Goal: Task Accomplishment & Management: Manage account settings

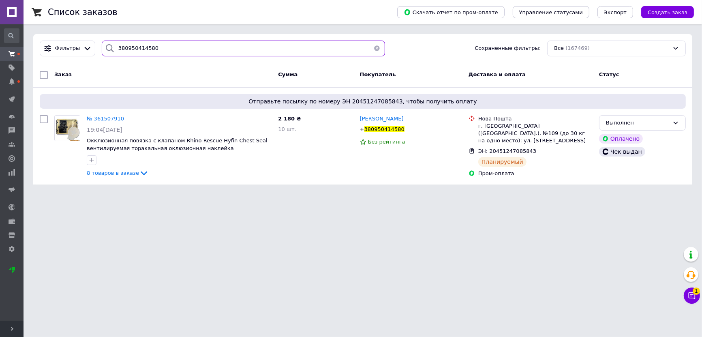
click at [169, 50] on input "380950414580" at bounding box center [244, 49] width 284 height 16
paste input "[PHONE_NUMBER]"
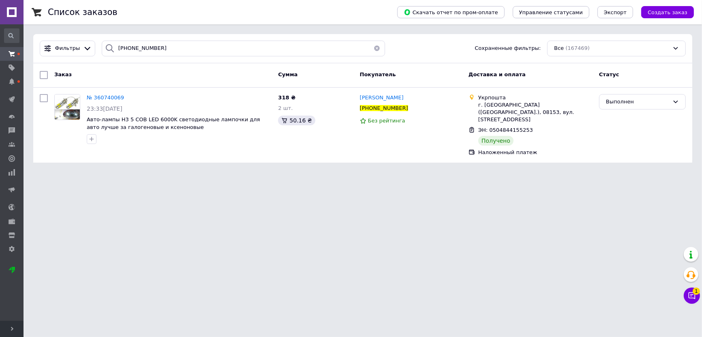
click at [492, 172] on html "⭐️⭐️⭐️⭐️⭐️ [DOMAIN_NAME] Ваш ID: 679224 Сайт ⭐️⭐️⭐️⭐️⭐️ [DOMAIN_NAME] Кабинет п…" at bounding box center [351, 86] width 702 height 172
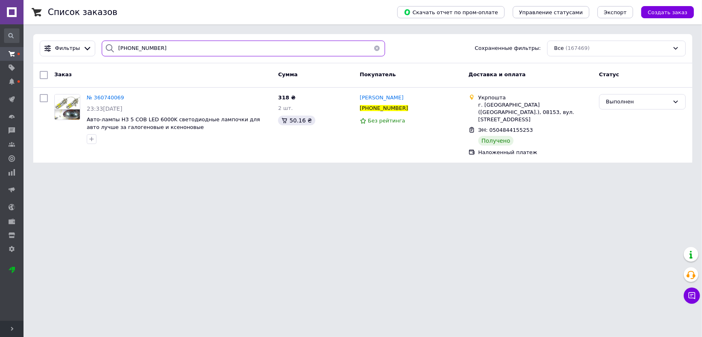
click at [165, 49] on input "[PHONE_NUMBER]" at bounding box center [244, 49] width 284 height 16
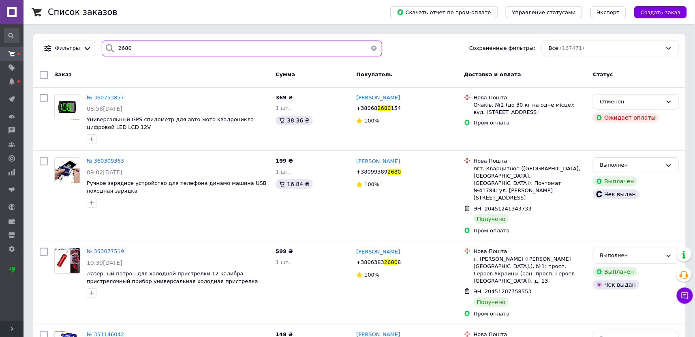
click at [172, 45] on input "2680" at bounding box center [242, 49] width 280 height 16
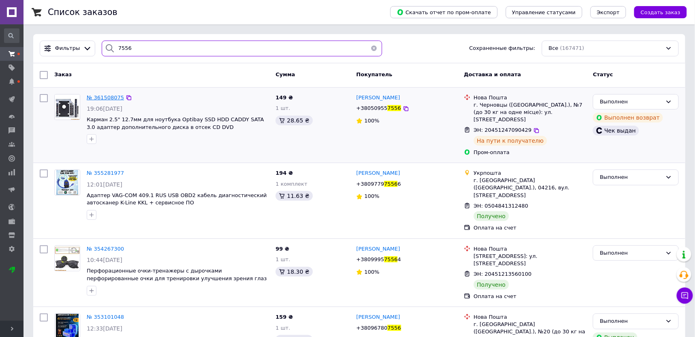
type input "7556"
click at [492, 47] on div "Все (167471)" at bounding box center [610, 49] width 137 height 16
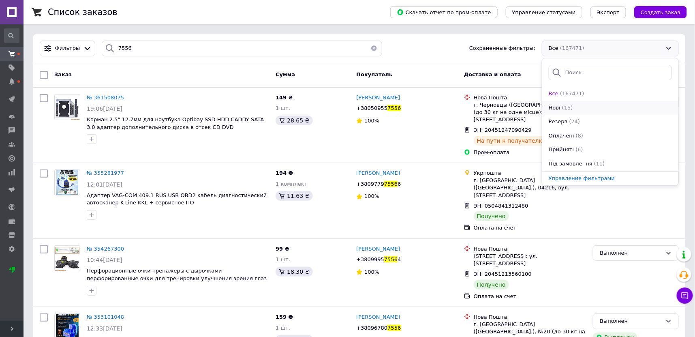
click at [492, 105] on div "Нові (15)" at bounding box center [610, 108] width 125 height 8
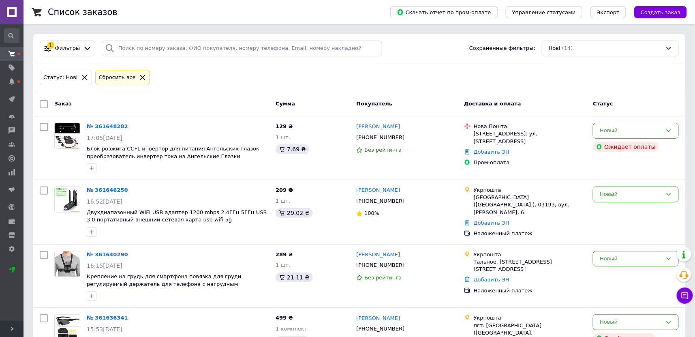
click at [43, 103] on input "checkbox" at bounding box center [44, 104] width 8 height 8
checkbox input "true"
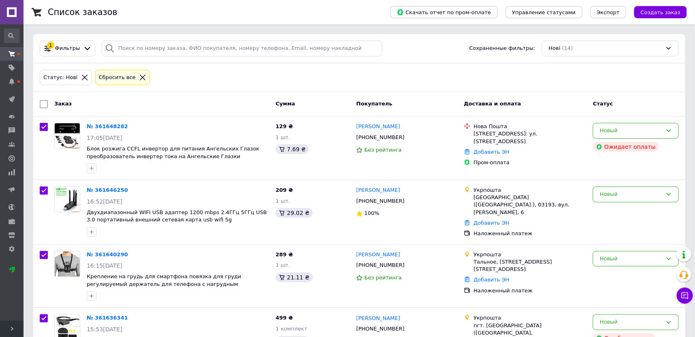
checkbox input "true"
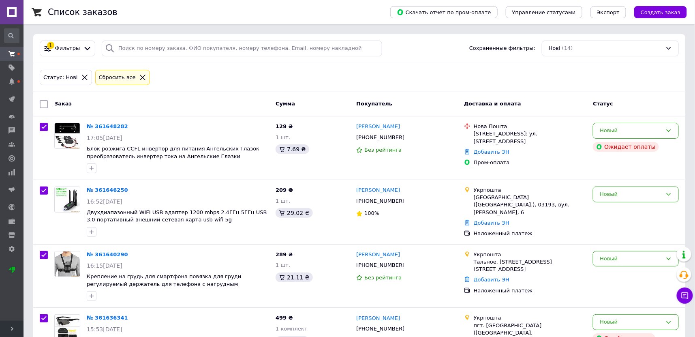
checkbox input "true"
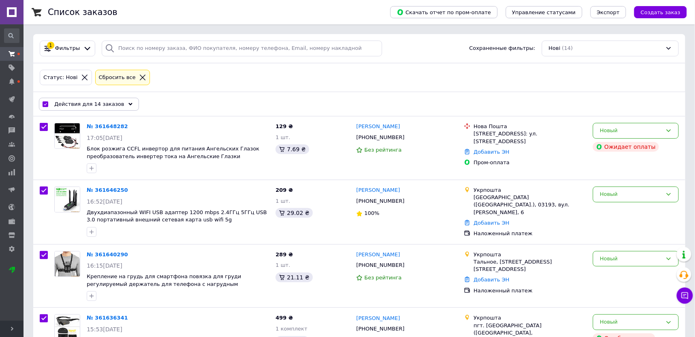
click at [123, 106] on div "Действия для 14 заказов" at bounding box center [89, 104] width 100 height 13
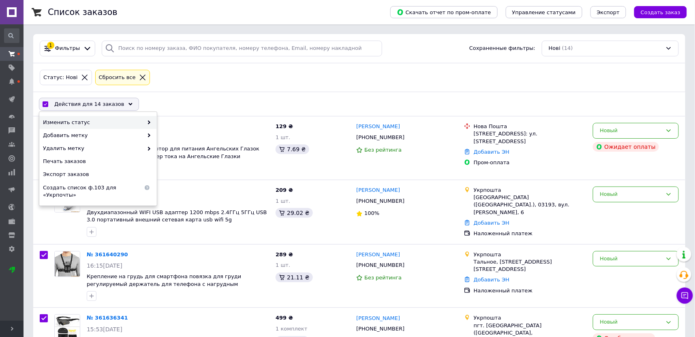
click at [147, 122] on icon at bounding box center [149, 122] width 4 height 4
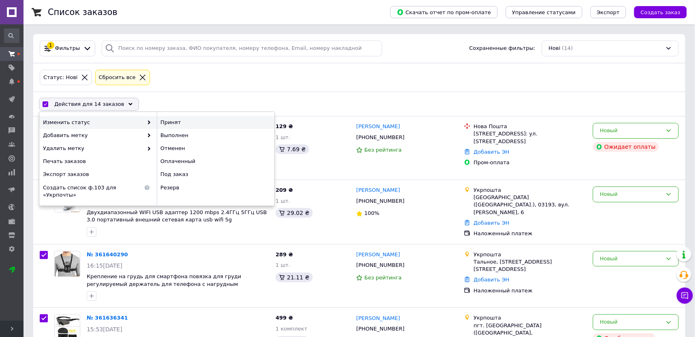
click at [167, 121] on div "Принят" at bounding box center [216, 122] width 118 height 13
checkbox input "false"
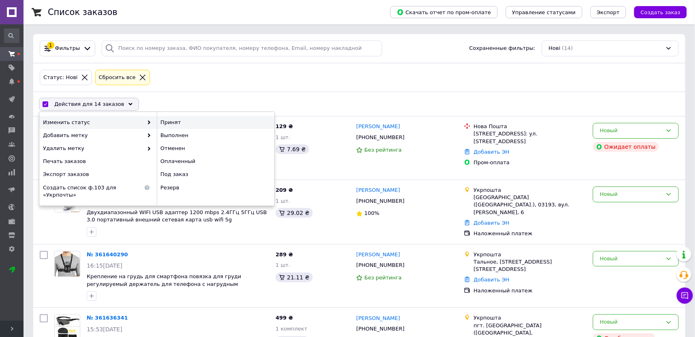
checkbox input "false"
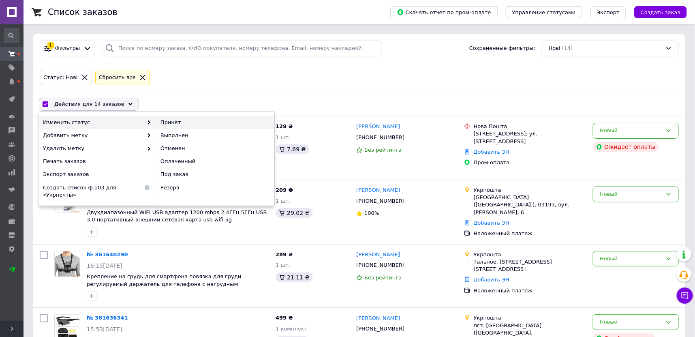
checkbox input "false"
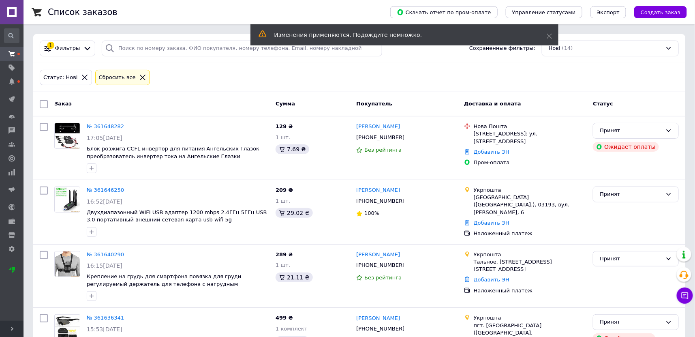
click at [139, 79] on icon at bounding box center [142, 77] width 7 height 7
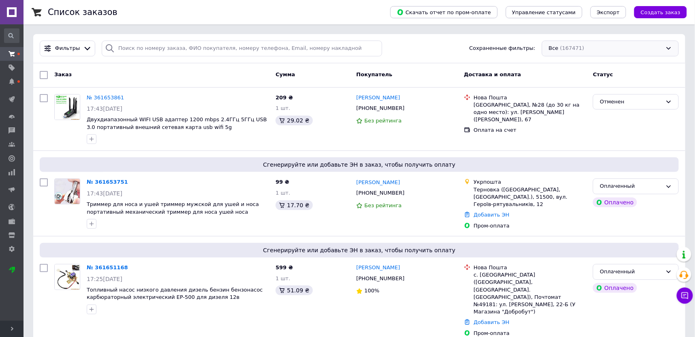
click at [492, 45] on div "Все (167471)" at bounding box center [610, 49] width 137 height 16
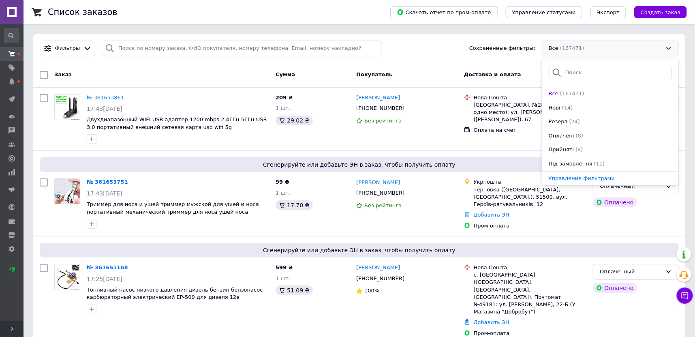
click at [415, 50] on div "Фильтры Сохраненные фильтры: Все (167471) Все (167471) Нові (14) Резерв (24) Оп…" at bounding box center [358, 49] width 645 height 16
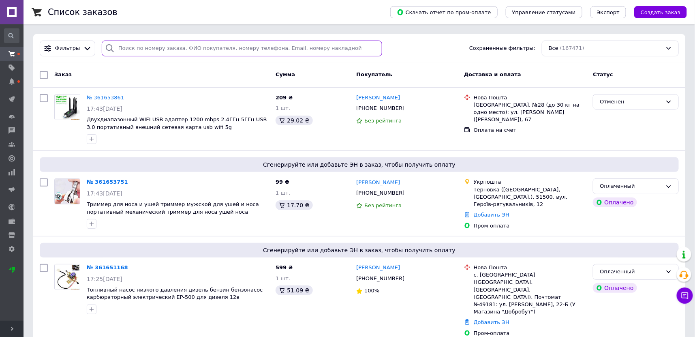
click at [149, 49] on input "search" at bounding box center [242, 49] width 280 height 16
paste input "359890515"
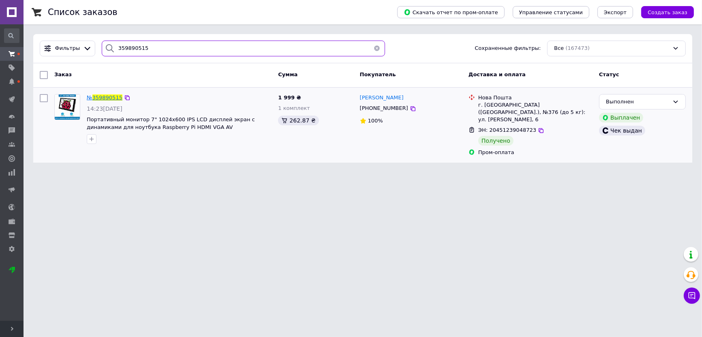
type input "359890515"
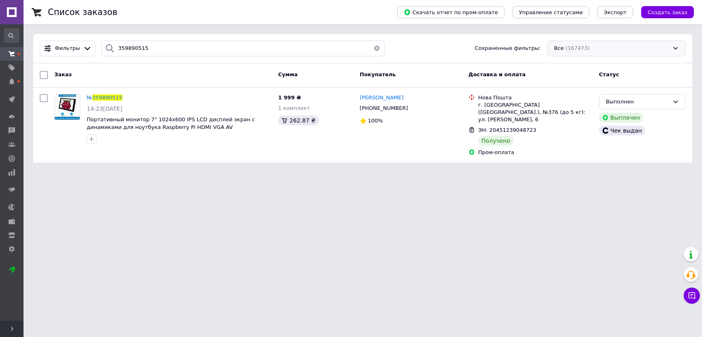
click at [492, 47] on div "Все (167473)" at bounding box center [616, 49] width 139 height 16
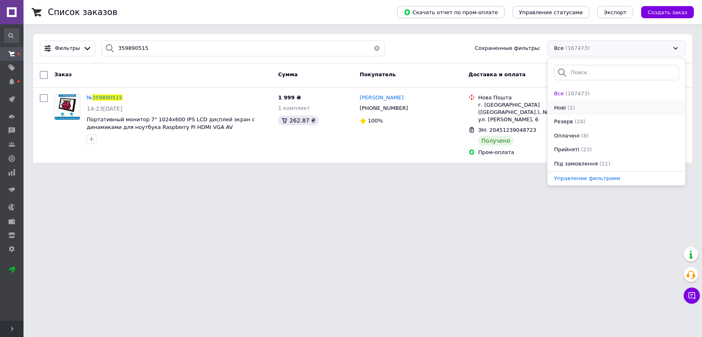
click at [492, 105] on div "Нові (2)" at bounding box center [616, 108] width 126 height 8
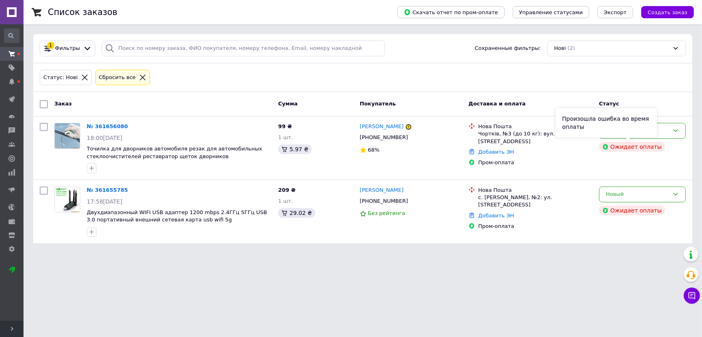
click at [492, 130] on div "Произошла ошибка во время оплаты" at bounding box center [606, 122] width 101 height 29
click at [492, 131] on div "Новый" at bounding box center [637, 130] width 63 height 9
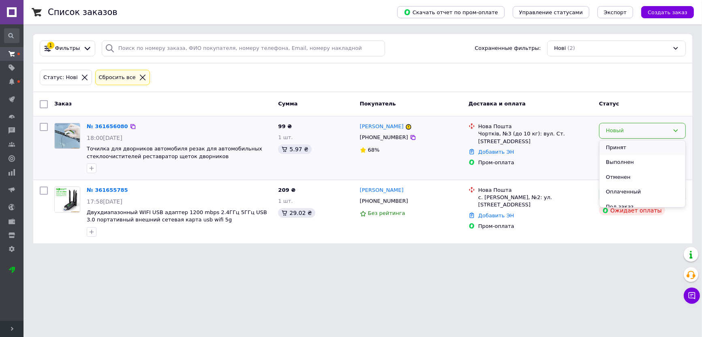
click at [492, 148] on li "Принят" at bounding box center [642, 147] width 86 height 15
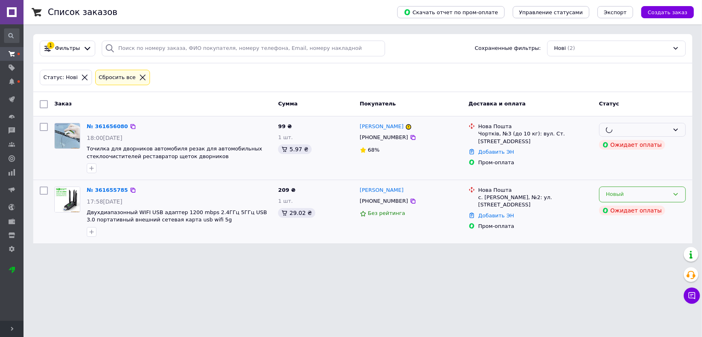
click at [492, 192] on div "Новый" at bounding box center [637, 194] width 63 height 9
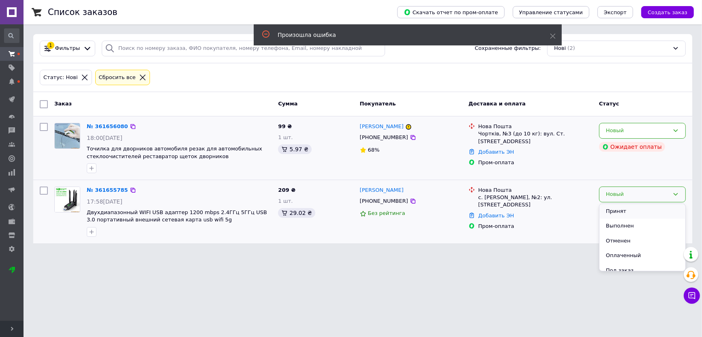
click at [492, 209] on li "Принят" at bounding box center [642, 211] width 86 height 15
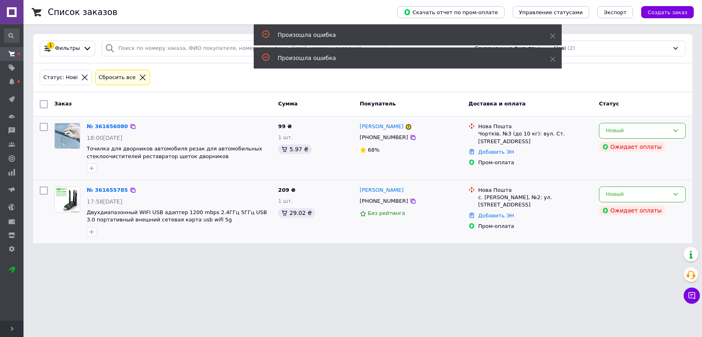
click at [82, 75] on icon at bounding box center [85, 78] width 6 height 6
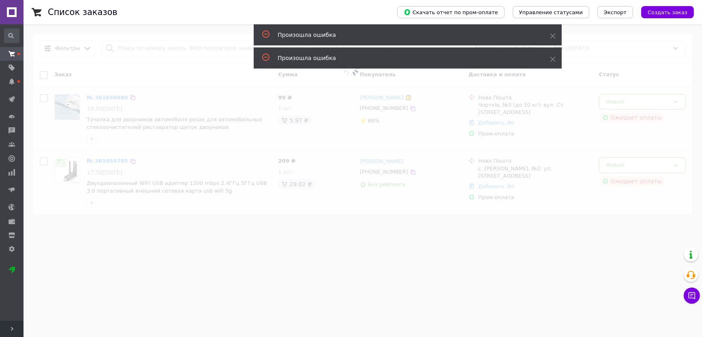
click at [132, 80] on span at bounding box center [351, 68] width 702 height 136
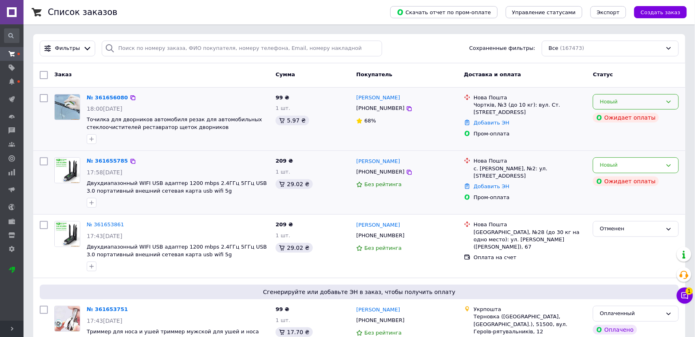
click at [492, 94] on div "Новый" at bounding box center [636, 102] width 86 height 16
click at [492, 115] on li "Принят" at bounding box center [635, 118] width 85 height 15
click at [492, 41] on div "Все (167473)" at bounding box center [610, 49] width 137 height 16
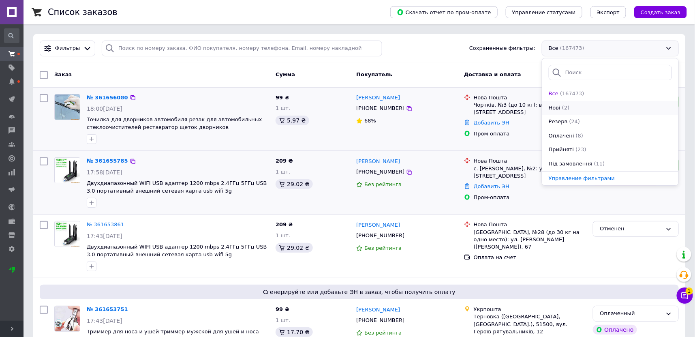
click at [492, 109] on div "Нові (2)" at bounding box center [610, 108] width 125 height 8
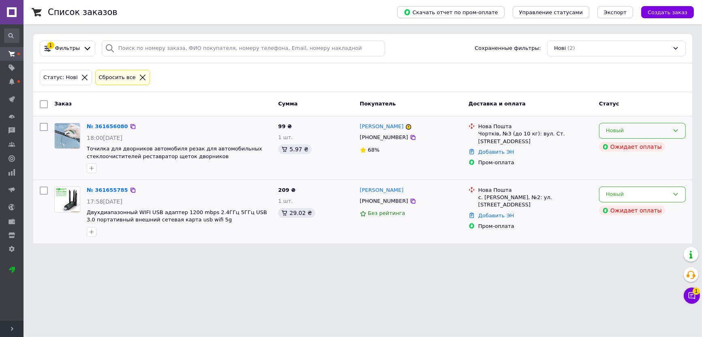
click at [492, 130] on div "Новый" at bounding box center [637, 130] width 63 height 9
click at [492, 150] on li "Принят" at bounding box center [642, 147] width 86 height 15
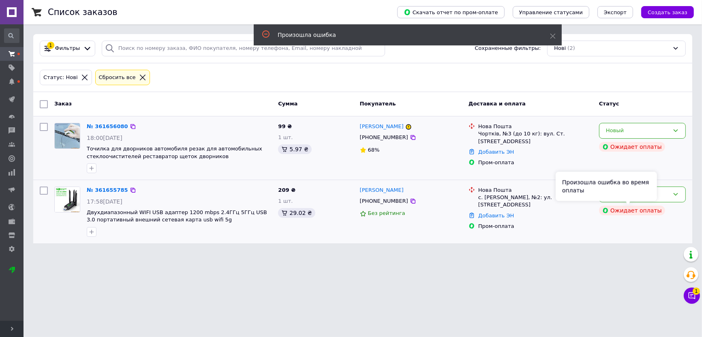
click at [492, 197] on div "Произошла ошибка во время оплаты" at bounding box center [606, 185] width 101 height 29
click at [492, 197] on div "Новый" at bounding box center [637, 194] width 63 height 9
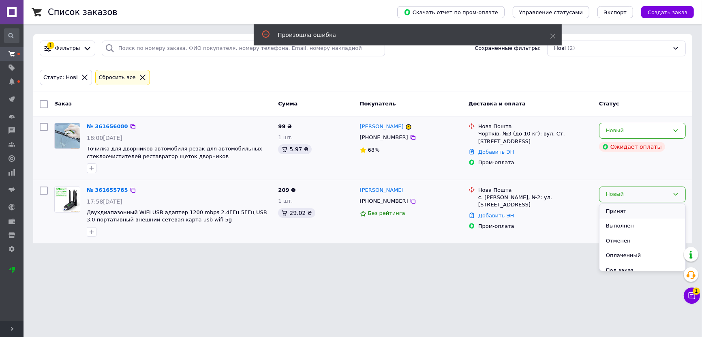
click at [492, 212] on li "Принят" at bounding box center [642, 211] width 86 height 15
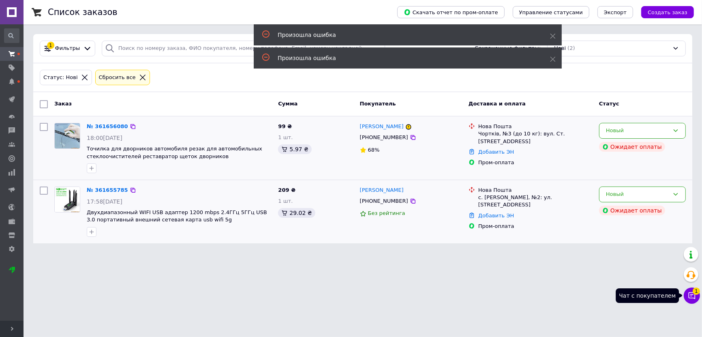
click at [492, 297] on icon at bounding box center [692, 295] width 8 height 8
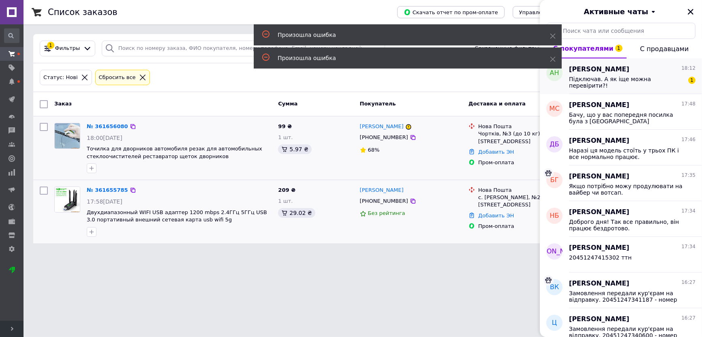
click at [492, 78] on span "Підключав. А як іще можна перевірити?!" at bounding box center [626, 82] width 115 height 13
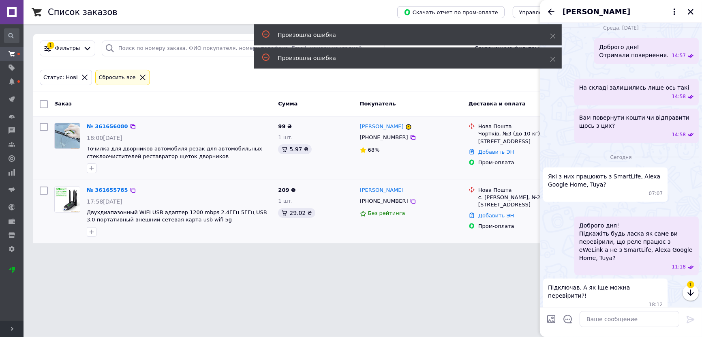
scroll to position [765, 0]
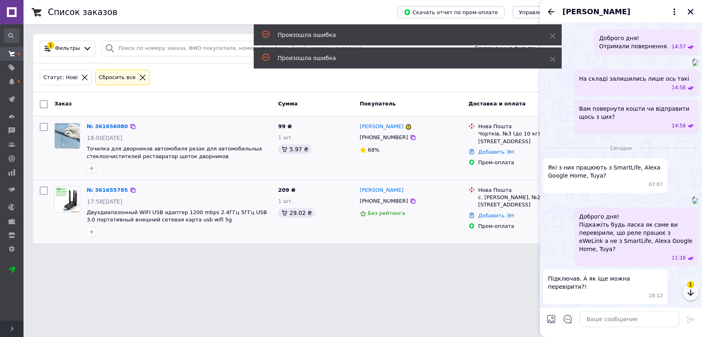
click at [492, 293] on icon "button" at bounding box center [691, 293] width 10 height 10
click at [492, 292] on icon "button" at bounding box center [691, 293] width 10 height 10
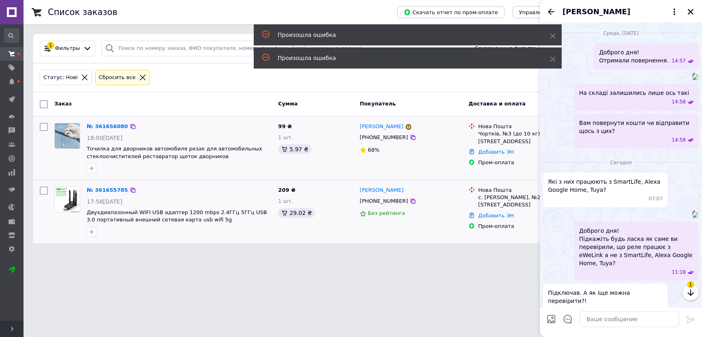
scroll to position [765, 0]
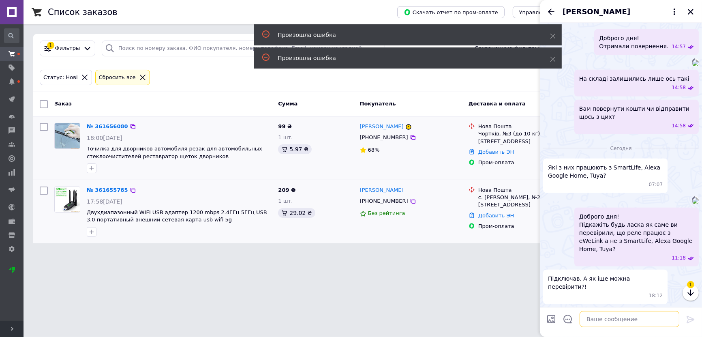
click at [492, 312] on textarea at bounding box center [629, 319] width 100 height 16
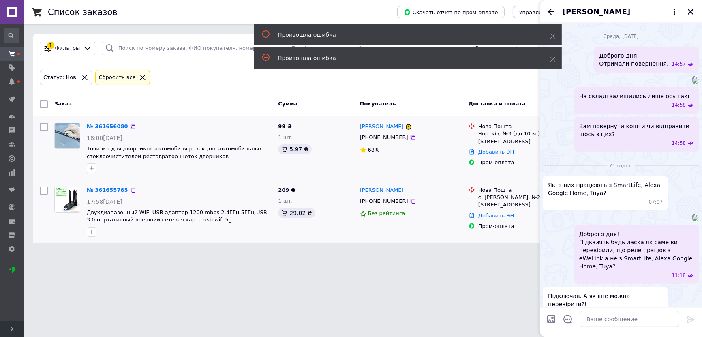
click at [492, 83] on img at bounding box center [695, 80] width 6 height 6
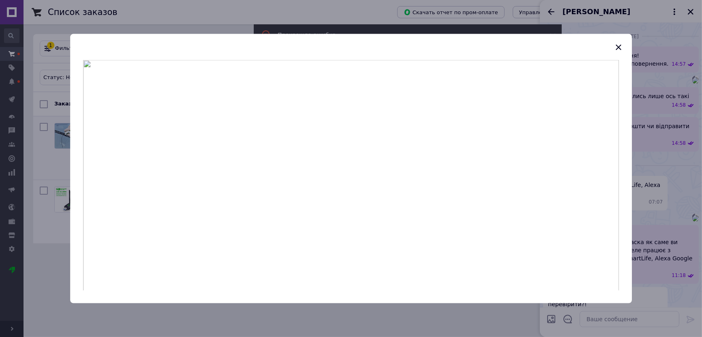
click at [492, 209] on div at bounding box center [351, 168] width 702 height 337
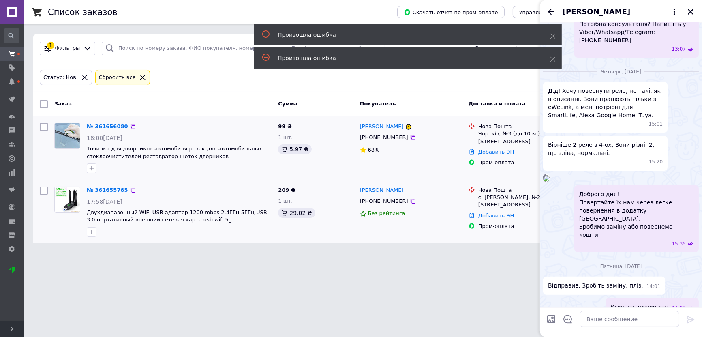
scroll to position [269, 0]
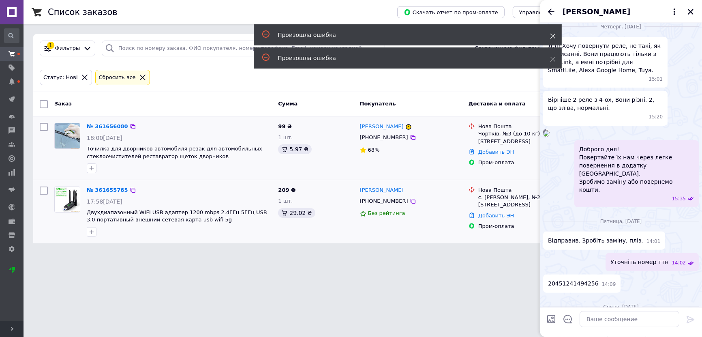
click at [492, 35] on use at bounding box center [552, 36] width 5 height 5
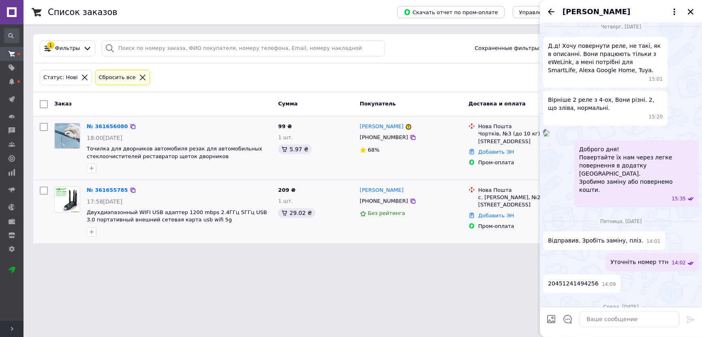
click at [492, 58] on span "Д.д! Хочу повернути реле, не такі, як в описанні. Вони працюють тільки з eWeLin…" at bounding box center [605, 58] width 115 height 32
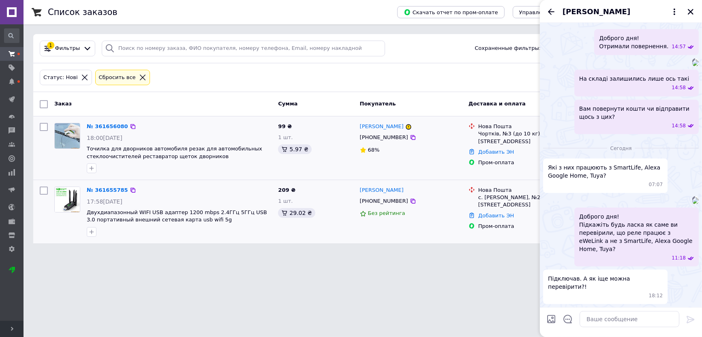
scroll to position [765, 0]
click at [492, 312] on textarea at bounding box center [629, 319] width 100 height 16
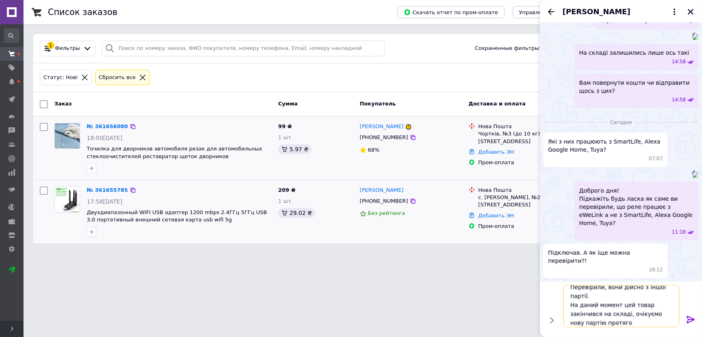
scroll to position [10, 0]
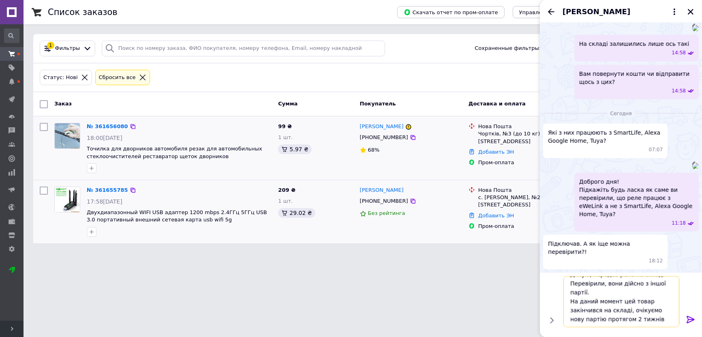
type textarea "Дякую, передав реле на склад. Перевірили, вони дійсно з іншої партії. На даний …"
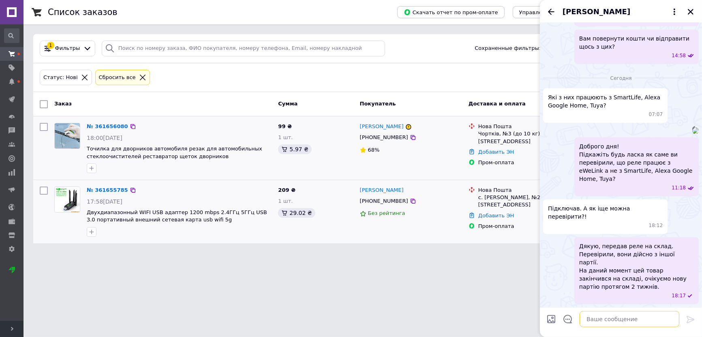
scroll to position [827, 0]
type textarea "У"
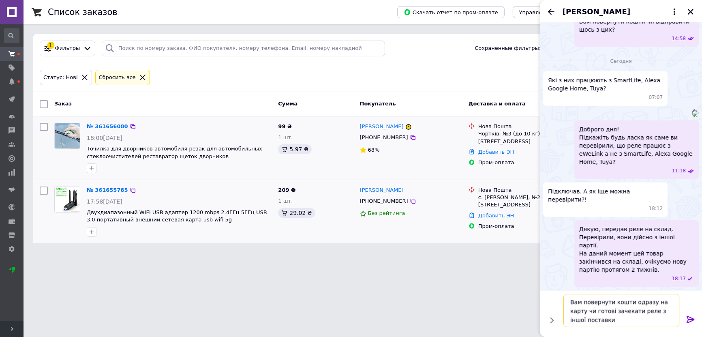
type textarea "Вам повернути кошти одразу на карту чи готові зачекати реле з іншої поставки?"
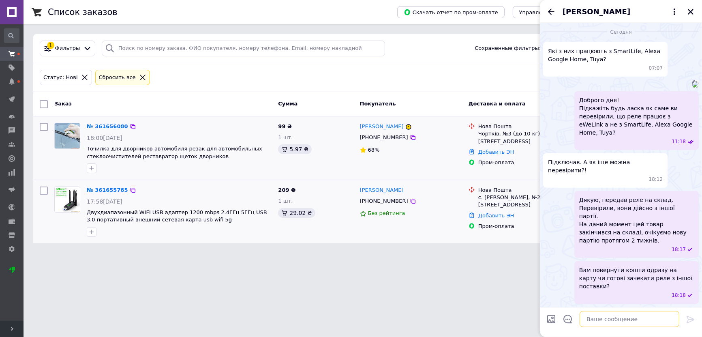
scroll to position [864, 0]
click at [492, 9] on icon "Назад" at bounding box center [551, 12] width 10 height 10
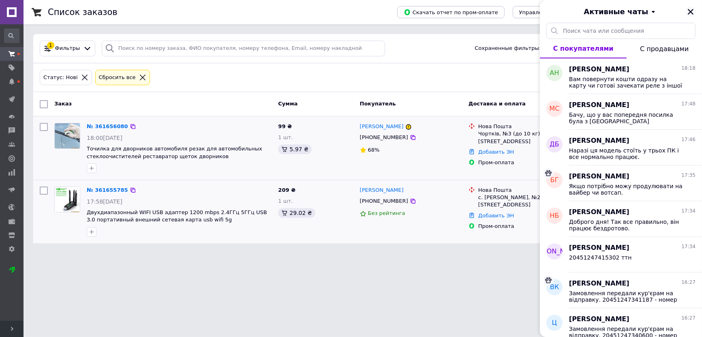
click at [492, 13] on icon "Закрыть" at bounding box center [691, 12] width 6 height 6
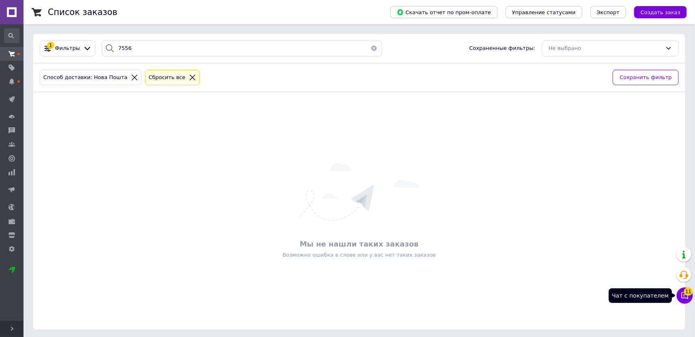
click at [685, 293] on span "11" at bounding box center [688, 291] width 9 height 8
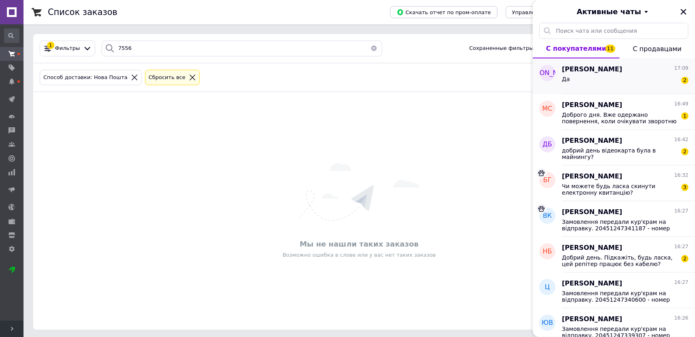
click at [652, 79] on div "Да 2" at bounding box center [625, 80] width 126 height 13
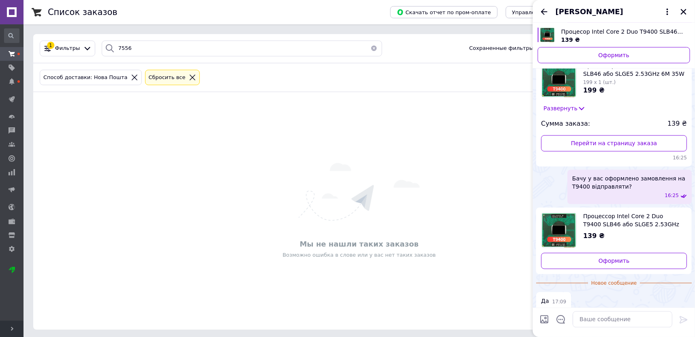
scroll to position [827, 0]
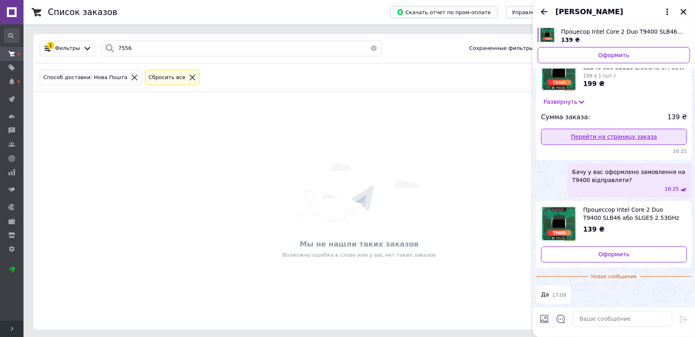
click at [614, 135] on link "Перейти на страницу заказа" at bounding box center [614, 137] width 146 height 16
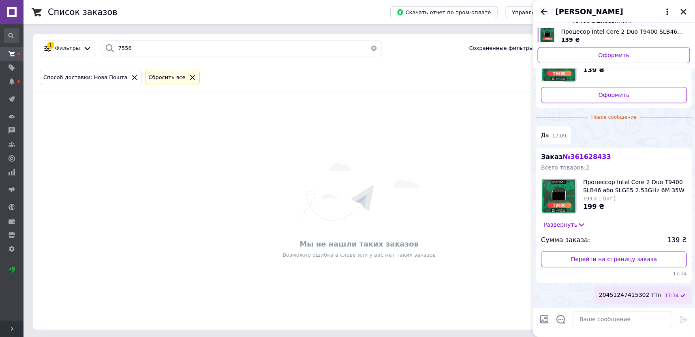
click at [545, 11] on icon "Назад" at bounding box center [544, 12] width 6 height 6
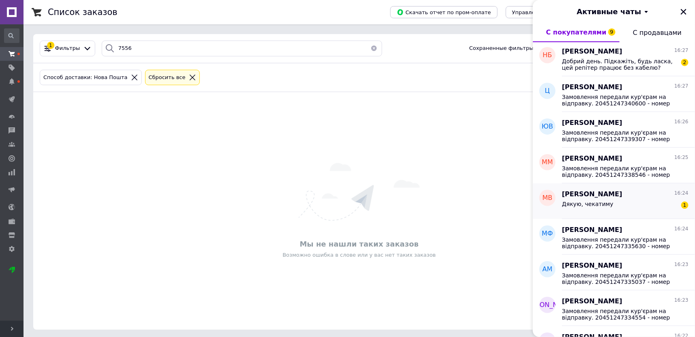
scroll to position [90, 0]
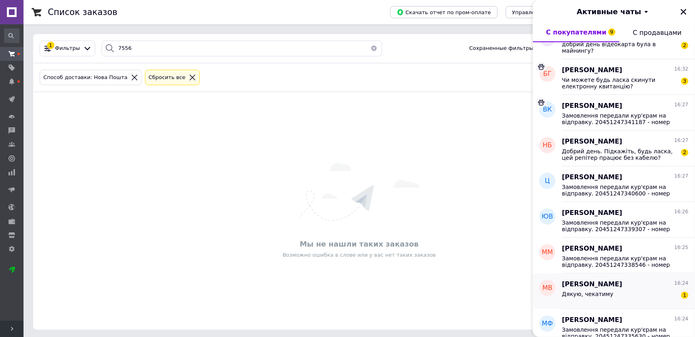
click at [627, 293] on div "Дякую, чекатиму 1" at bounding box center [625, 295] width 126 height 13
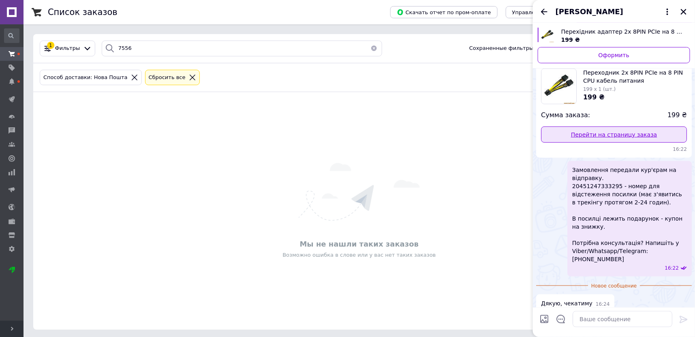
scroll to position [19, 0]
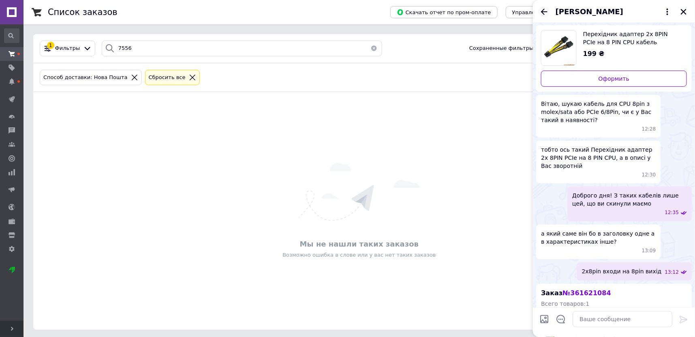
click at [543, 11] on icon "Назад" at bounding box center [544, 12] width 10 height 10
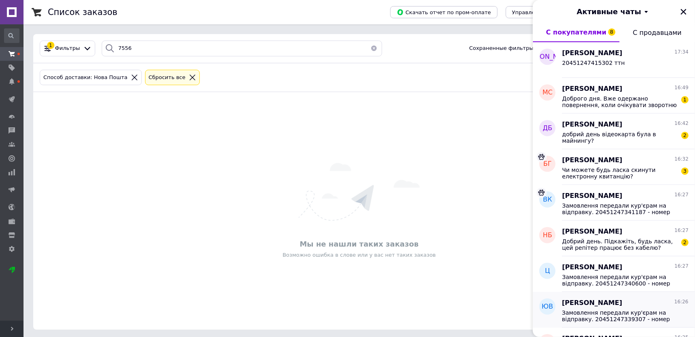
scroll to position [90, 0]
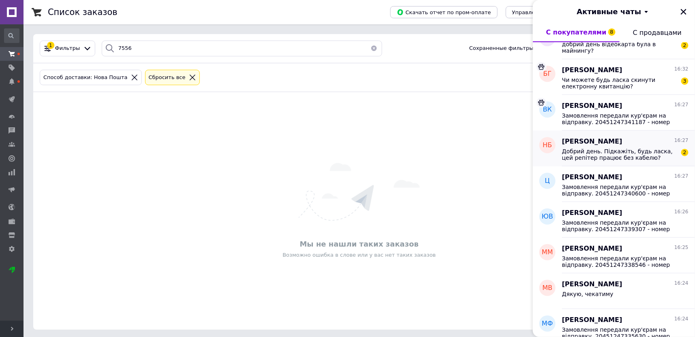
click at [625, 153] on span "Добрий день. Підкажіть, будь ласка, цей репітер працює без кабелю? Тобто від ос…" at bounding box center [619, 154] width 115 height 13
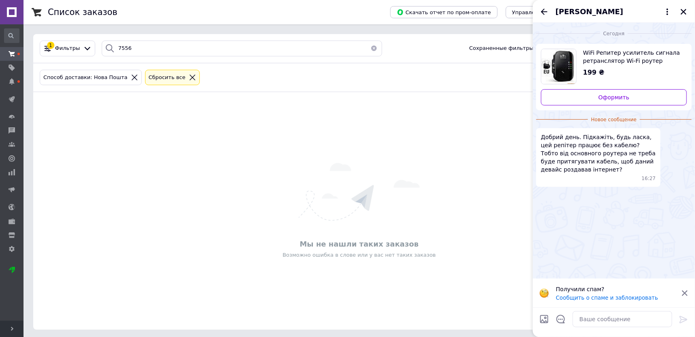
click at [685, 292] on icon at bounding box center [685, 293] width 6 height 6
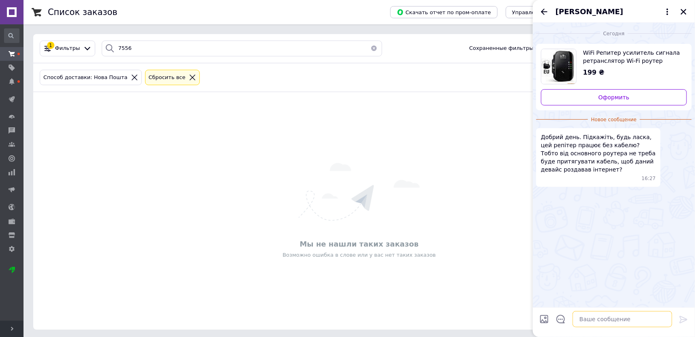
click at [641, 317] on textarea at bounding box center [623, 319] width 100 height 16
type textarea "Доброго дня! Так все правильно, він працює бездротово."
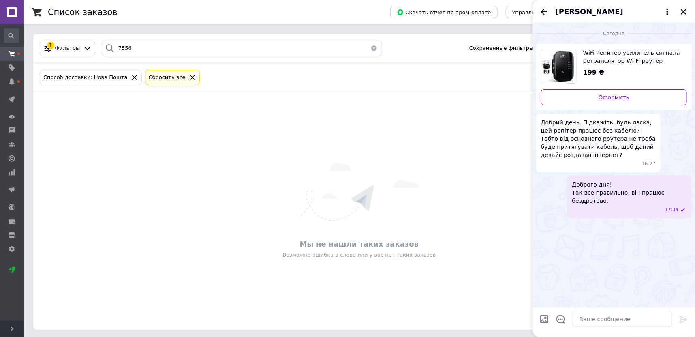
click at [545, 11] on icon "Назад" at bounding box center [544, 12] width 6 height 6
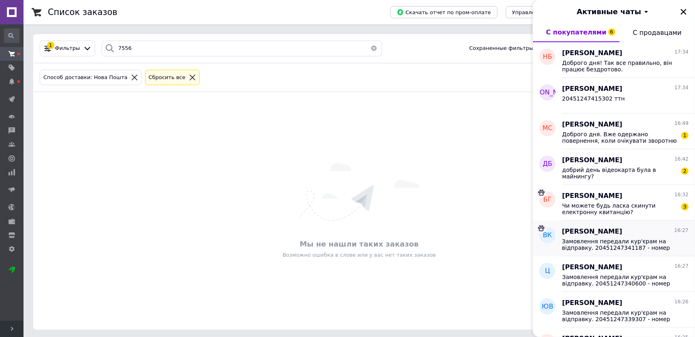
scroll to position [45, 0]
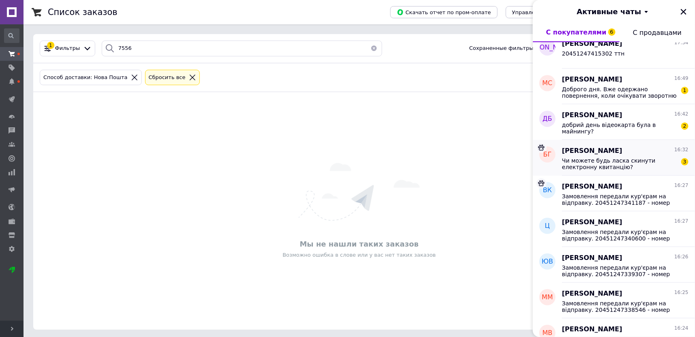
click at [638, 143] on div "Богдан Григанський 16:32 Чи можете будь ласка скинути електронну квитанцію? 3" at bounding box center [628, 158] width 133 height 36
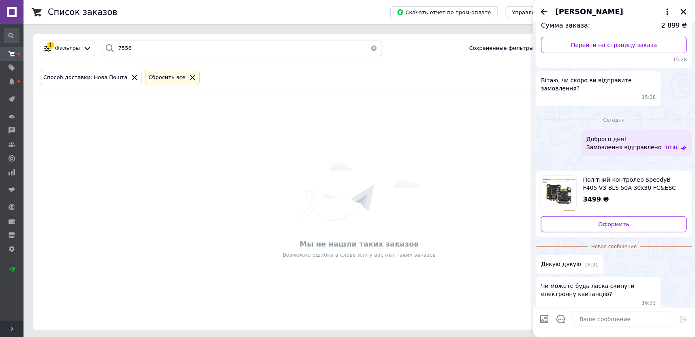
scroll to position [0, 0]
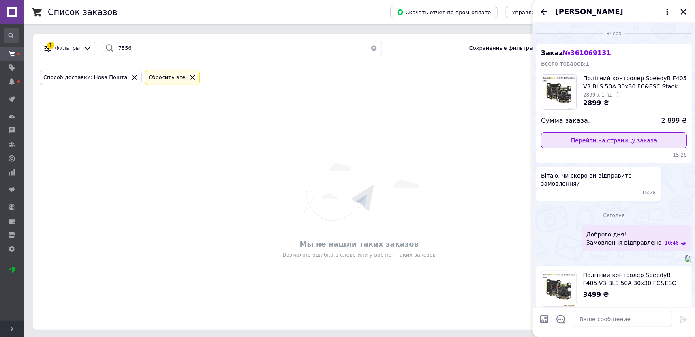
click at [618, 138] on link "Перейти на страницу заказа" at bounding box center [614, 140] width 146 height 16
click at [544, 10] on icon "Назад" at bounding box center [544, 12] width 10 height 10
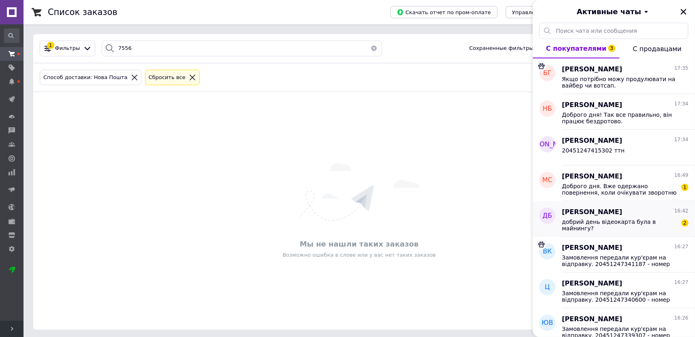
click at [623, 227] on div "добрий день відеокарта була в майнингу?" at bounding box center [619, 224] width 115 height 13
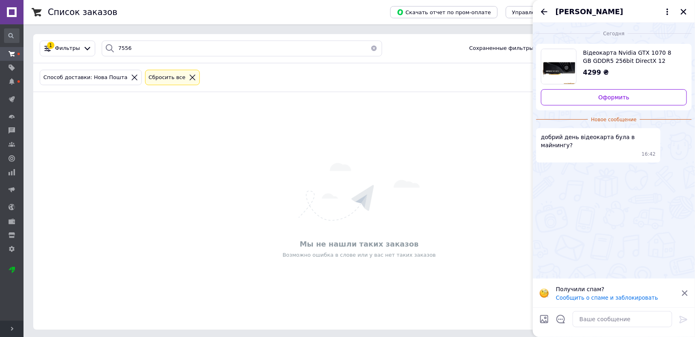
click at [684, 295] on icon at bounding box center [684, 292] width 7 height 7
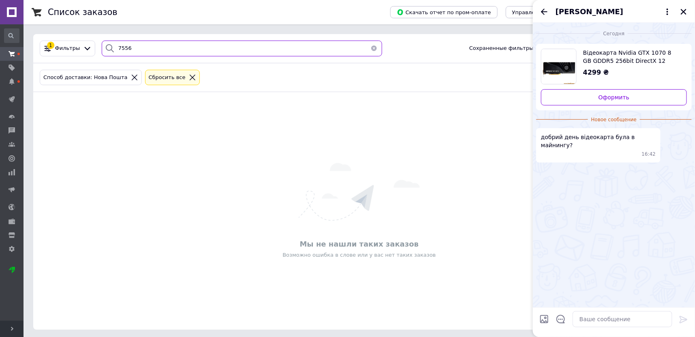
click at [162, 47] on input "7556" at bounding box center [242, 49] width 280 height 16
paste input "+380986008063"
type input "+380986008063"
click at [598, 317] on textarea at bounding box center [623, 319] width 100 height 16
type textarea "І"
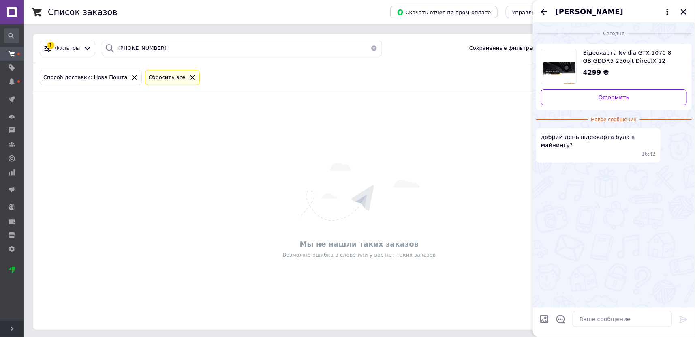
click at [639, 225] on div "Сегодня Відеокарта Nvidia GTX 1070 8 GB GDDR5 256bit DirectX 12 бюджетна відеок…" at bounding box center [614, 165] width 162 height 284
click at [601, 324] on textarea at bounding box center [623, 319] width 100 height 16
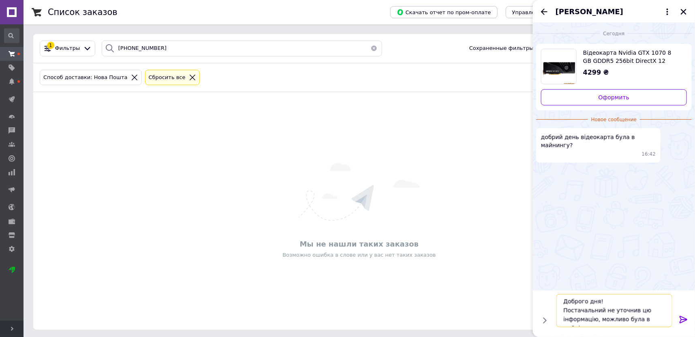
scroll to position [6, 0]
type textarea "Доброго дня! Постачальний не уточнив цю інформацію, можливо була в майнінгу але…"
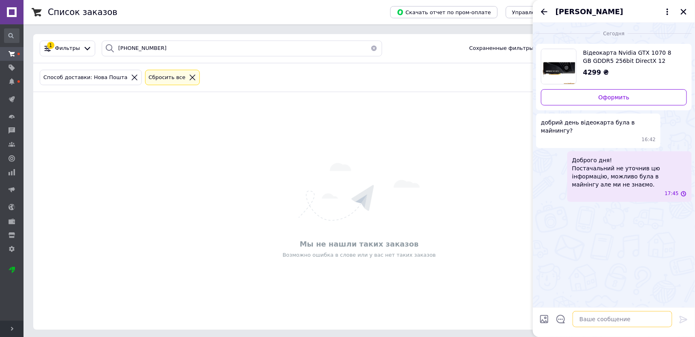
scroll to position [0, 0]
type textarea "Наразі ця модель стоїть у трьох ПК і все нормально працює."
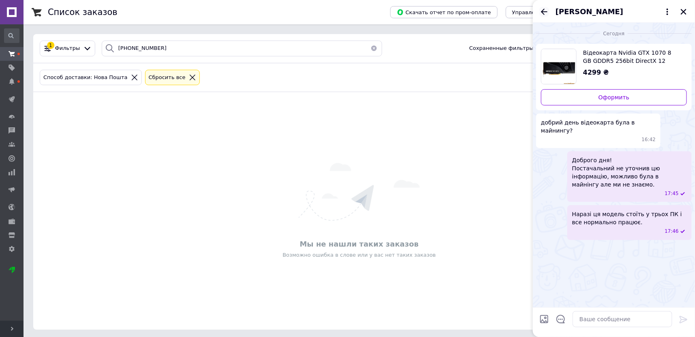
click at [540, 9] on icon "Назад" at bounding box center [544, 12] width 10 height 10
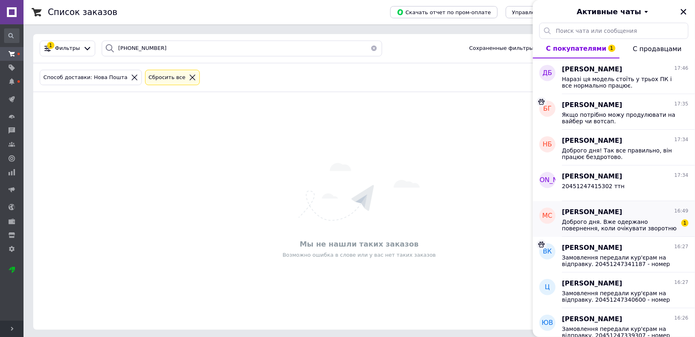
click at [643, 220] on span "Доброго дня. Вже одержано повернення, коли очікувати зворотню посилку?" at bounding box center [619, 224] width 115 height 13
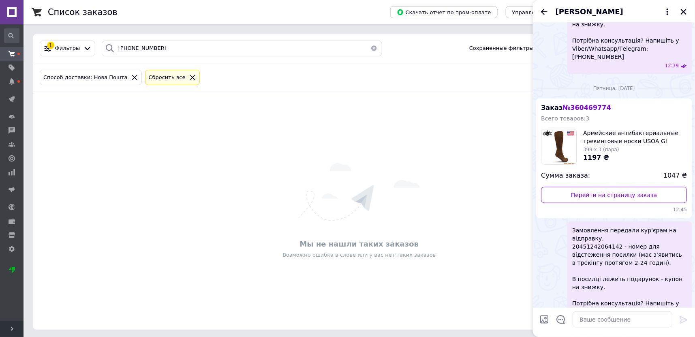
scroll to position [253, 0]
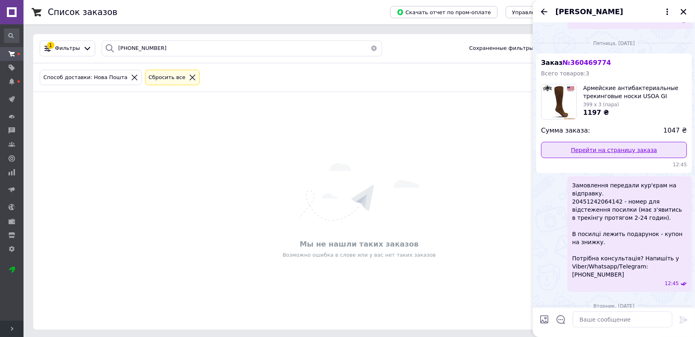
click at [622, 142] on link "Перейти на страницу заказа" at bounding box center [614, 150] width 146 height 16
click at [542, 13] on icon "Назад" at bounding box center [544, 12] width 10 height 10
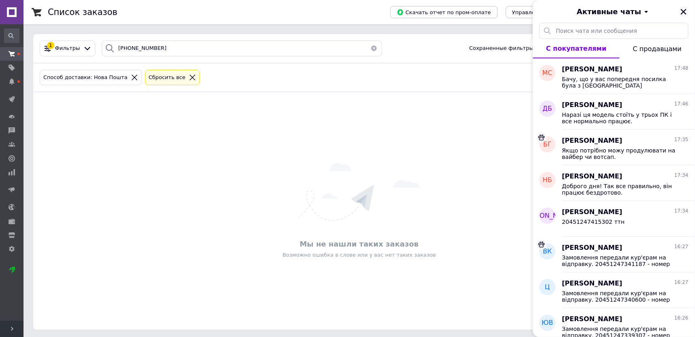
click at [682, 11] on icon "Закрыть" at bounding box center [683, 11] width 7 height 7
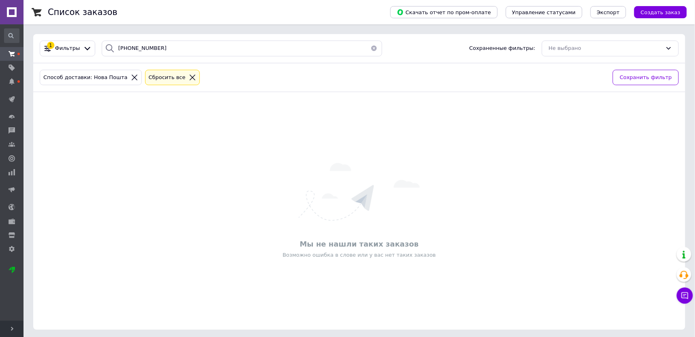
click at [189, 79] on icon at bounding box center [192, 77] width 7 height 7
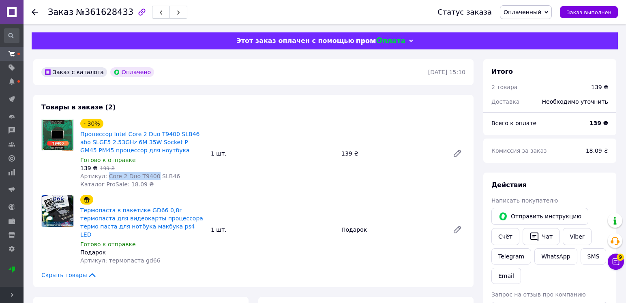
drag, startPoint x: 105, startPoint y: 176, endPoint x: 150, endPoint y: 177, distance: 45.0
click at [150, 177] on span "Артикул: Core 2 Duo T9400 SLB46" at bounding box center [130, 176] width 100 height 6
copy span "Core 2 Duo T9400"
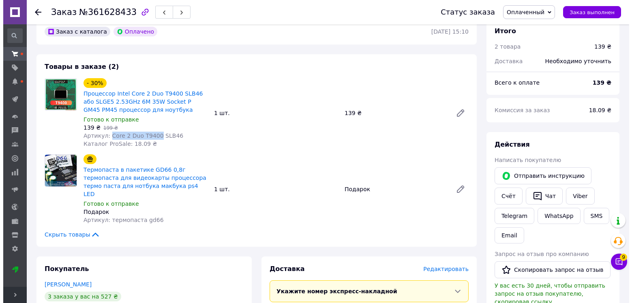
scroll to position [81, 0]
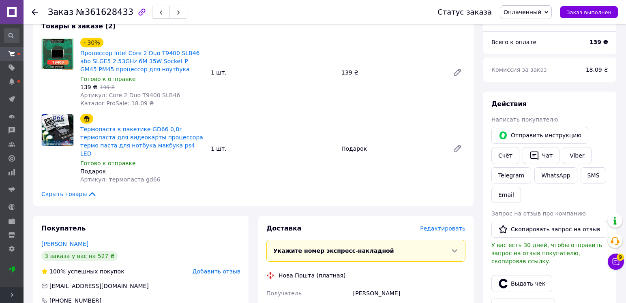
click at [442, 225] on span "Редактировать" at bounding box center [442, 228] width 45 height 6
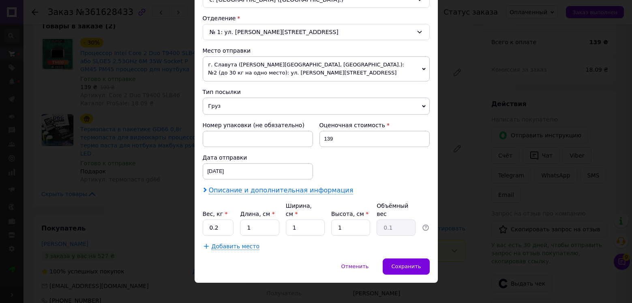
click at [307, 188] on span "Описание и дополнительная информация" at bounding box center [281, 190] width 145 height 8
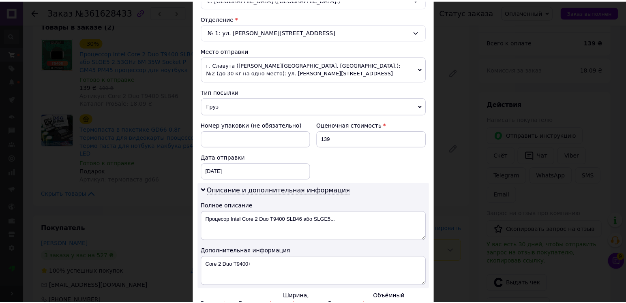
scroll to position [334, 0]
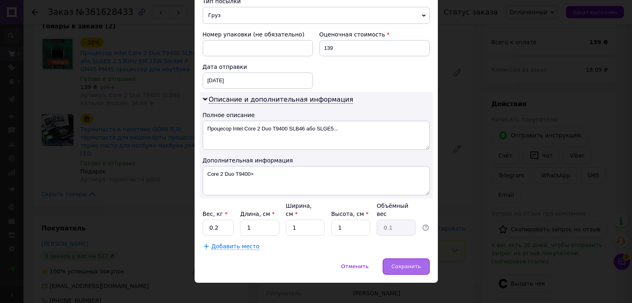
click at [406, 263] on span "Сохранить" at bounding box center [406, 266] width 30 height 6
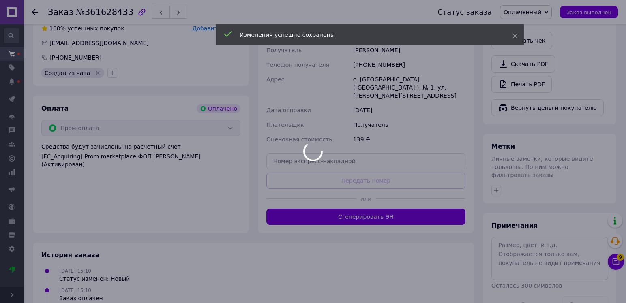
scroll to position [365, 0]
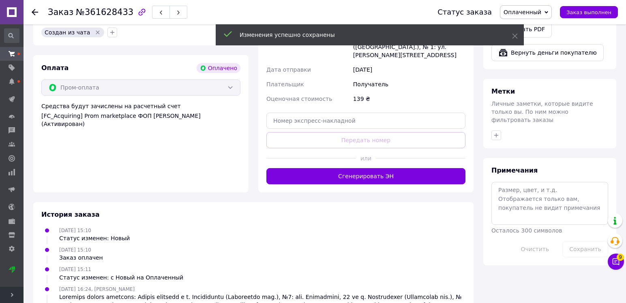
click at [340, 168] on button "Сгенерировать ЭН" at bounding box center [365, 176] width 199 height 16
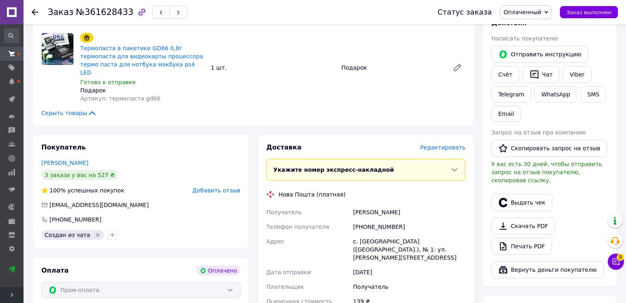
scroll to position [122, 0]
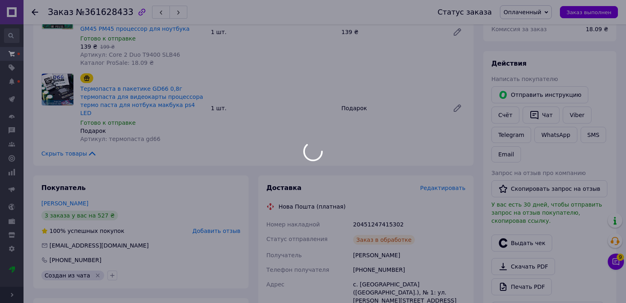
click at [376, 214] on div at bounding box center [313, 151] width 626 height 303
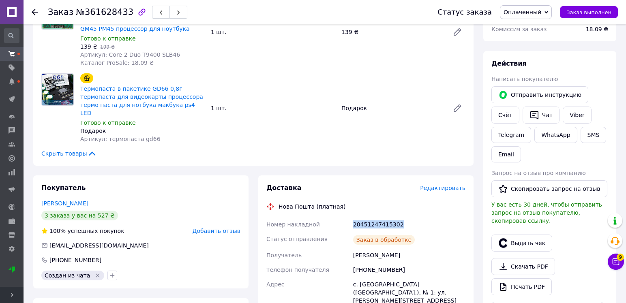
click at [376, 217] on div "20451247415302" at bounding box center [408, 224] width 115 height 15
copy div "20451247415302"
click at [533, 110] on button "Чат" at bounding box center [540, 115] width 37 height 17
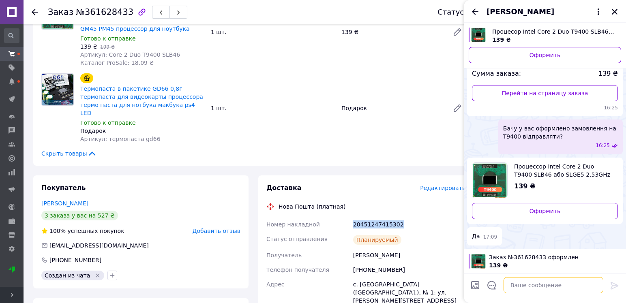
click at [535, 286] on textarea at bounding box center [553, 285] width 100 height 16
paste textarea "20451247415302"
type textarea "20451247415302 ттн"
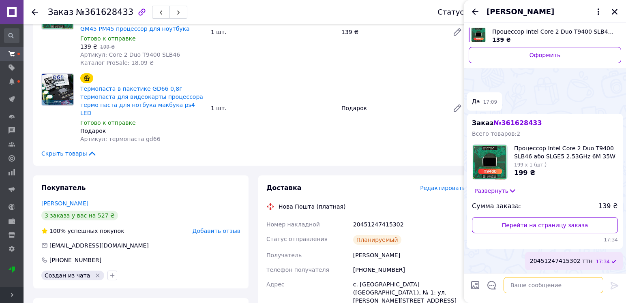
scroll to position [1005, 0]
click at [472, 14] on icon "Назад" at bounding box center [475, 12] width 10 height 10
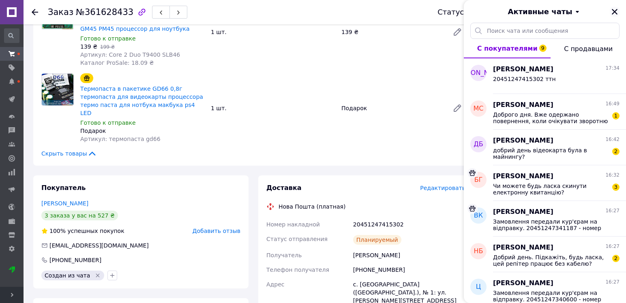
click at [613, 13] on icon "Закрыть" at bounding box center [614, 11] width 7 height 7
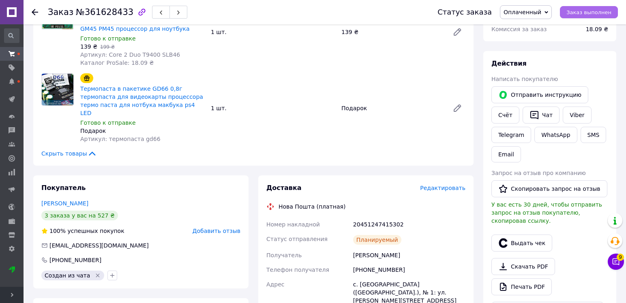
click at [590, 9] on span "Заказ выполнен" at bounding box center [588, 12] width 45 height 6
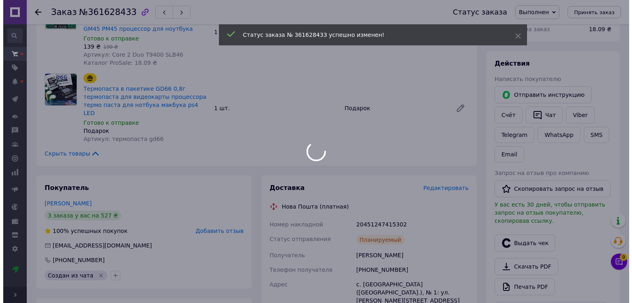
scroll to position [162, 0]
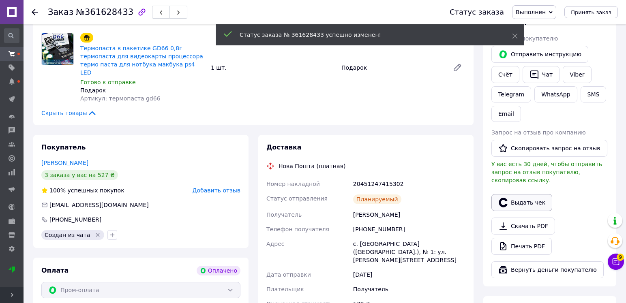
click at [515, 195] on button "Выдать чек" at bounding box center [521, 202] width 61 height 17
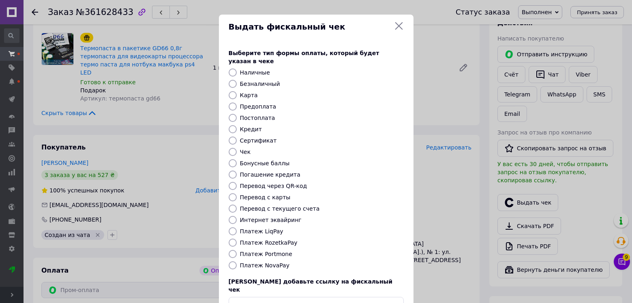
click at [234, 114] on input "Постоплата" at bounding box center [233, 118] width 8 height 8
radio input "true"
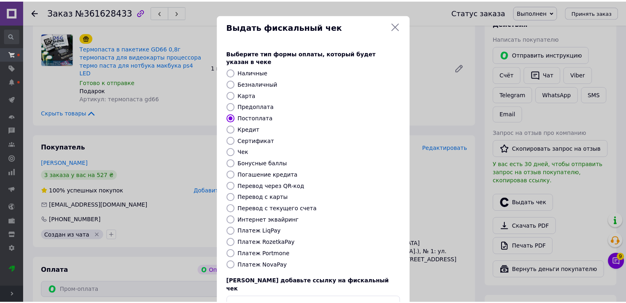
scroll to position [45, 0]
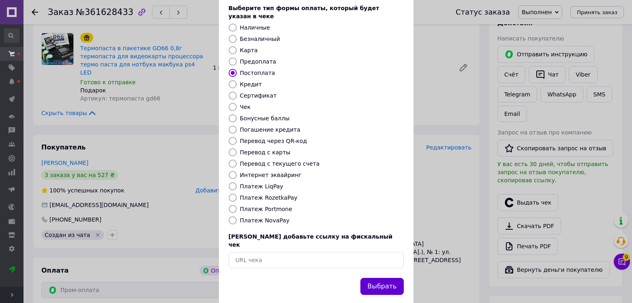
click at [390, 278] on button "Выбрать" at bounding box center [381, 286] width 43 height 17
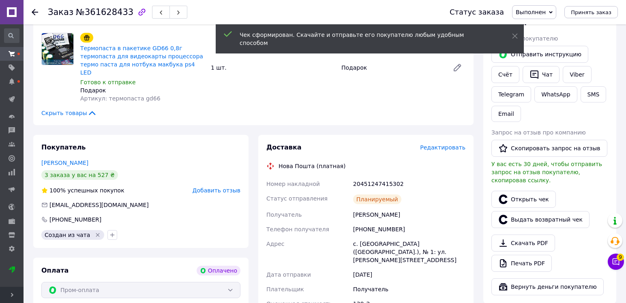
scroll to position [0, 0]
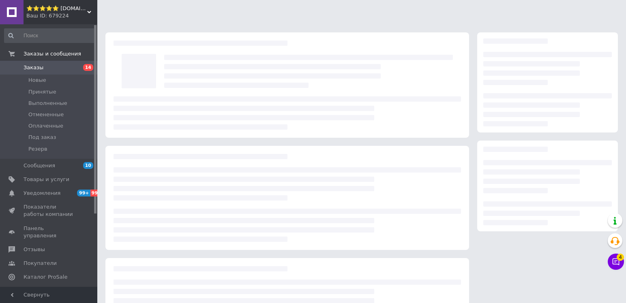
click at [73, 295] on span "Свернуть" at bounding box center [48, 295] width 97 height 16
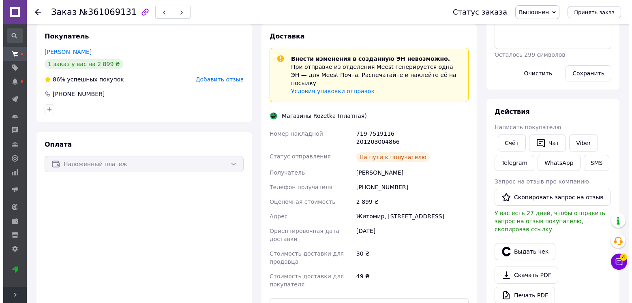
scroll to position [206, 0]
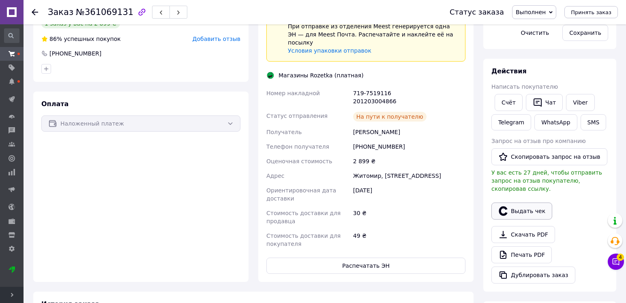
click at [513, 203] on button "Выдать чек" at bounding box center [521, 211] width 61 height 17
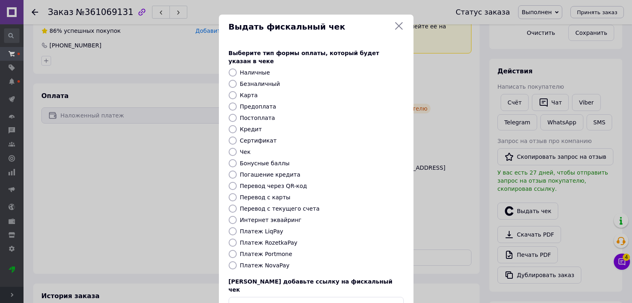
click at [230, 114] on input "Постоплата" at bounding box center [233, 118] width 8 height 8
radio input "true"
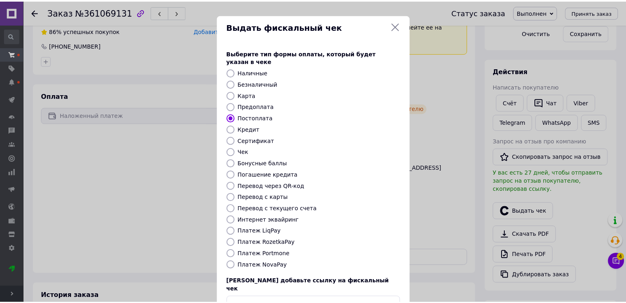
scroll to position [45, 0]
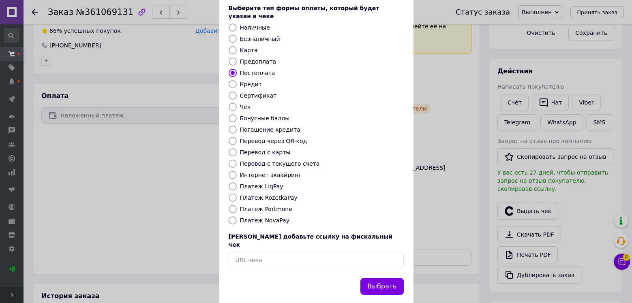
click at [385, 278] on button "Выбрать" at bounding box center [381, 286] width 43 height 17
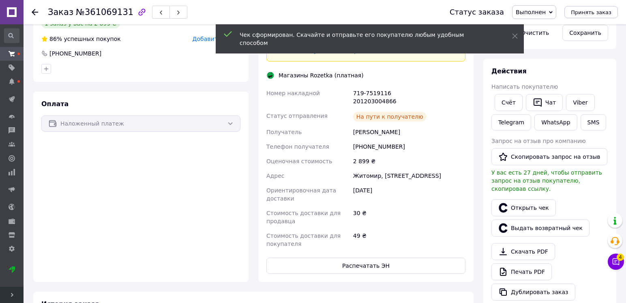
scroll to position [165, 0]
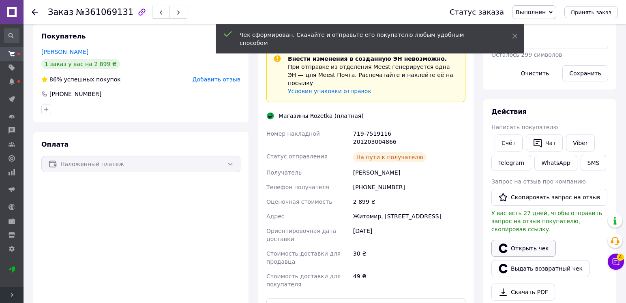
click at [515, 240] on link "Открыть чек" at bounding box center [523, 248] width 64 height 17
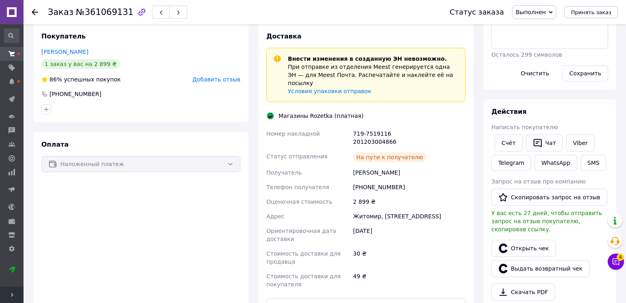
scroll to position [84, 0]
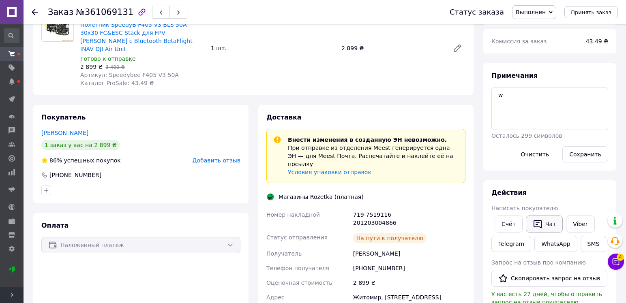
click at [552, 223] on button "Чат" at bounding box center [544, 224] width 37 height 17
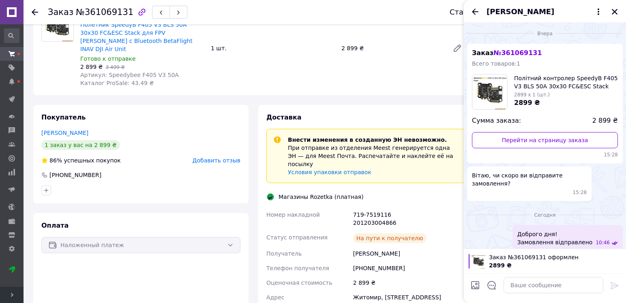
scroll to position [174, 0]
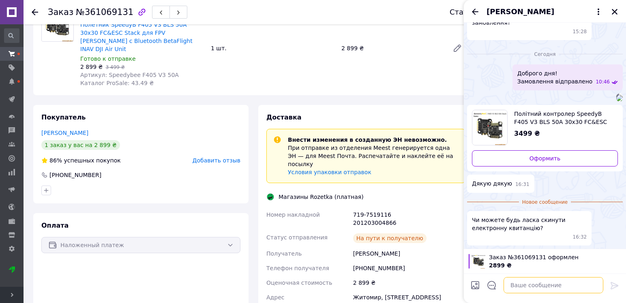
click at [543, 293] on textarea at bounding box center [553, 285] width 100 height 16
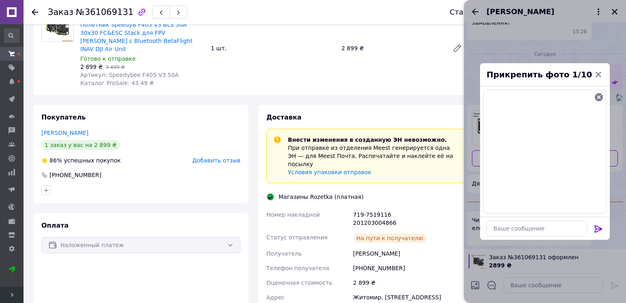
click at [602, 228] on icon at bounding box center [598, 229] width 10 height 10
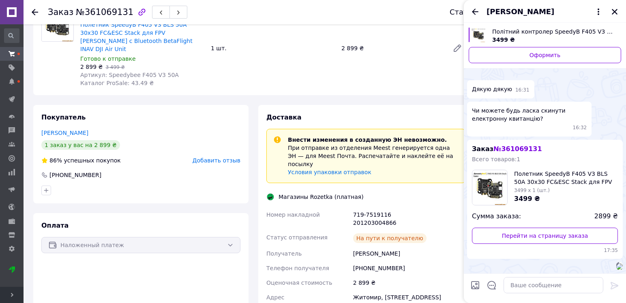
click at [552, 294] on div at bounding box center [553, 285] width 106 height 23
click at [556, 284] on textarea at bounding box center [553, 285] width 100 height 16
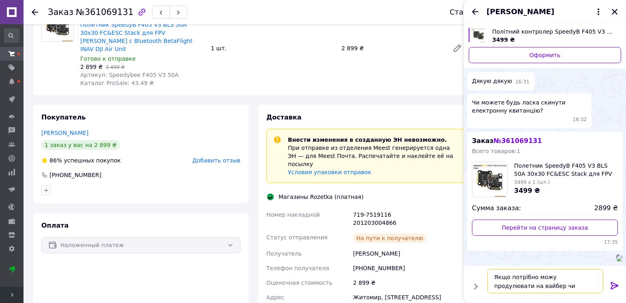
type textarea "Якщо потрібно можу продулювати на вайбер чи вотсап."
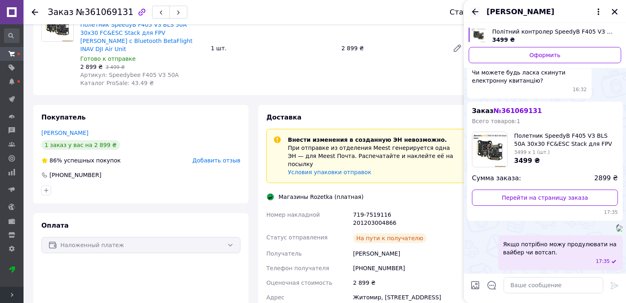
click at [477, 9] on icon "Назад" at bounding box center [475, 12] width 10 height 10
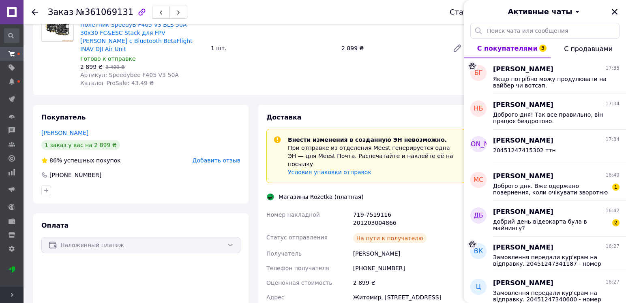
drag, startPoint x: 613, startPoint y: 11, endPoint x: 599, endPoint y: 24, distance: 19.3
click at [614, 11] on icon "Закрыть" at bounding box center [614, 12] width 6 height 6
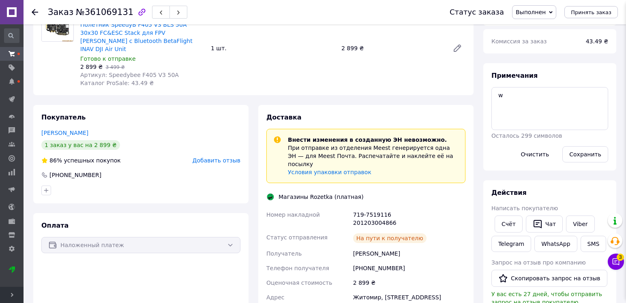
scroll to position [0, 0]
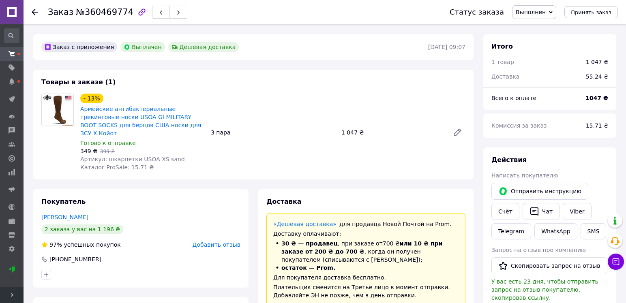
scroll to position [81, 0]
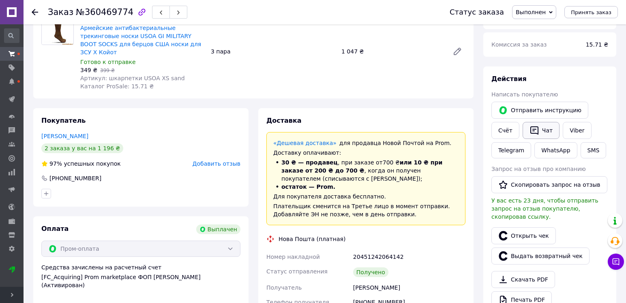
click at [533, 132] on icon "button" at bounding box center [534, 131] width 10 height 10
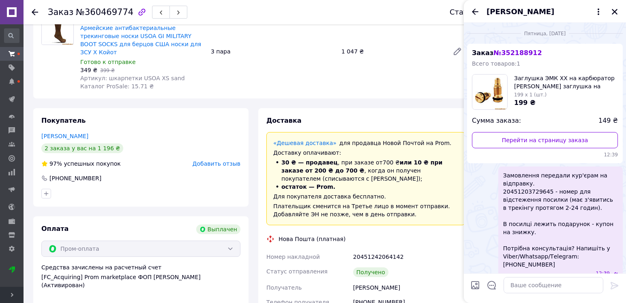
scroll to position [859, 0]
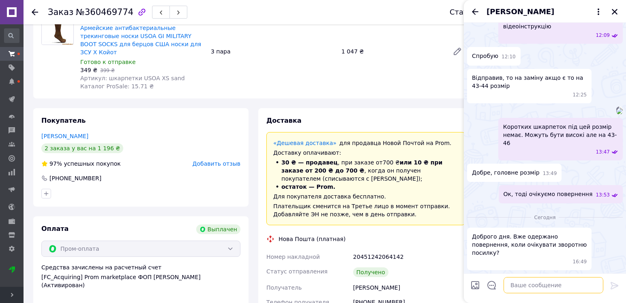
click at [541, 287] on textarea at bounding box center [553, 285] width 100 height 16
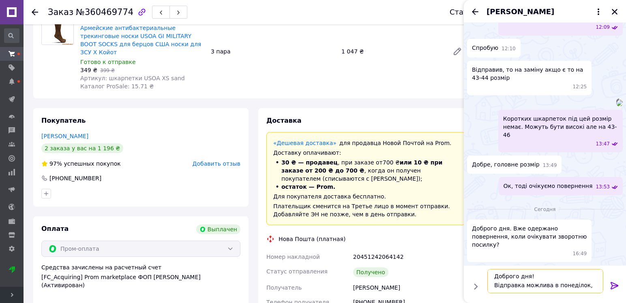
scroll to position [6, 0]
type textarea "Доброго дня! Відправка можлива в понеділок, вас влаштує?"
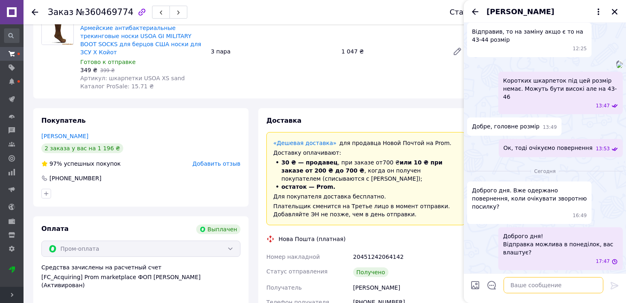
scroll to position [905, 0]
type textarea "<"
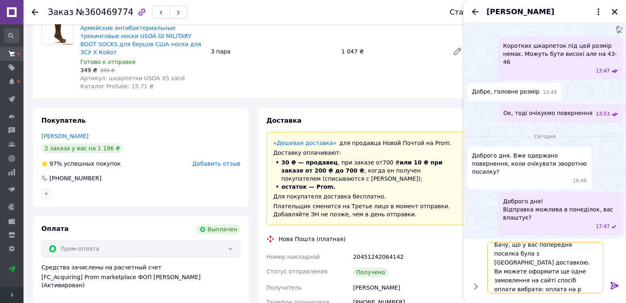
scroll to position [1, 0]
type textarea "Бачу, що у вас попередня посилка була з дешевою доставкою. Ви можете оформити щ…"
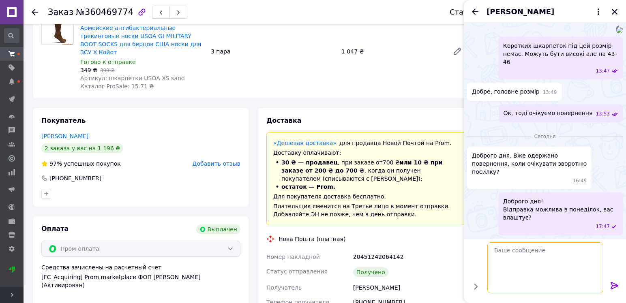
scroll to position [959, 0]
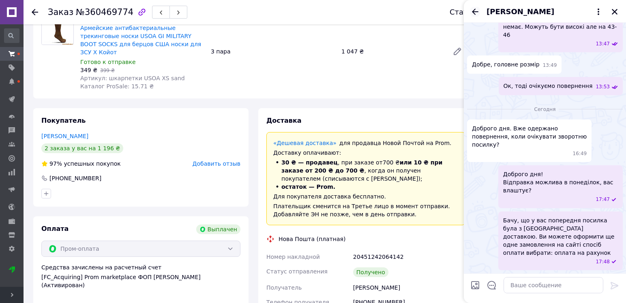
click at [473, 12] on icon "Назад" at bounding box center [475, 12] width 10 height 10
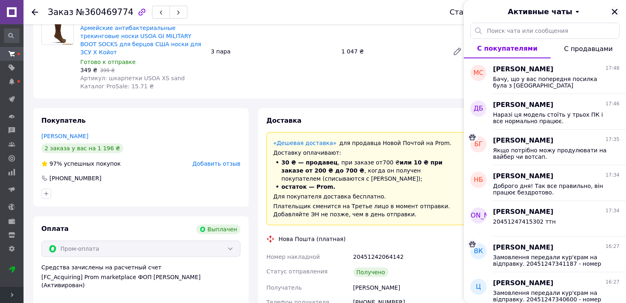
click at [613, 11] on icon "Закрыть" at bounding box center [614, 11] width 7 height 7
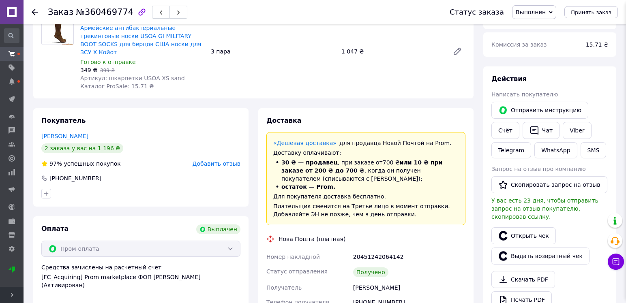
scroll to position [0, 0]
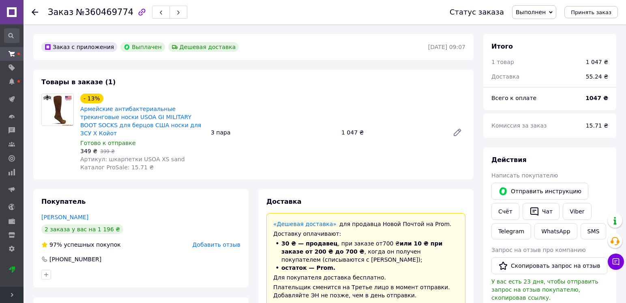
click at [544, 13] on span "Выполнен" at bounding box center [530, 12] width 30 height 6
click at [547, 28] on li "Принят" at bounding box center [533, 28] width 43 height 12
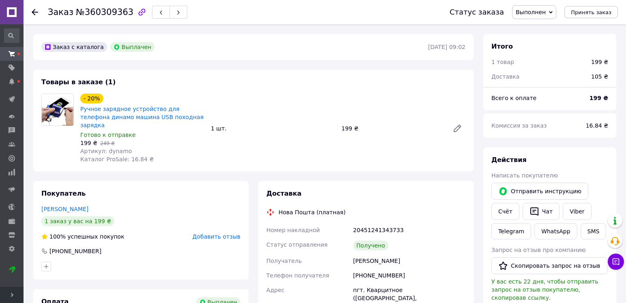
scroll to position [81, 0]
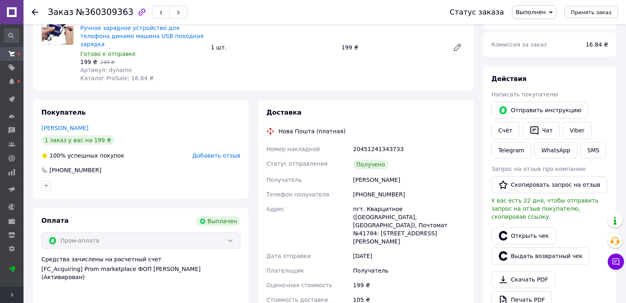
click at [534, 12] on span "Выполнен" at bounding box center [530, 12] width 30 height 6
click at [533, 26] on li "Принят" at bounding box center [533, 28] width 43 height 12
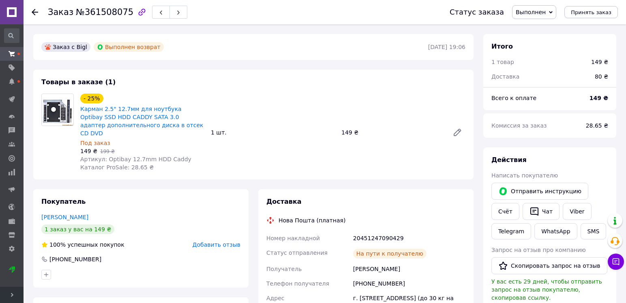
click at [534, 13] on span "Выполнен" at bounding box center [530, 12] width 30 height 6
click at [541, 28] on li "Принят" at bounding box center [533, 28] width 43 height 12
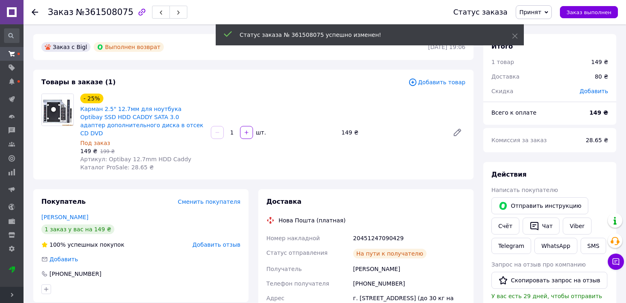
scroll to position [102, 0]
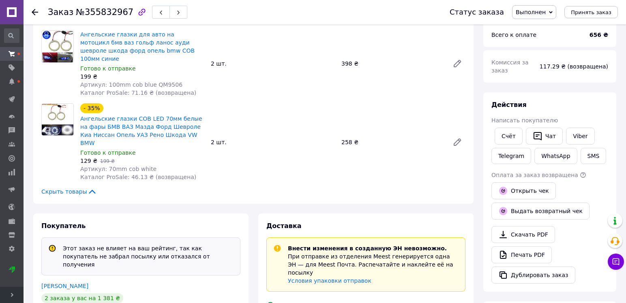
scroll to position [162, 0]
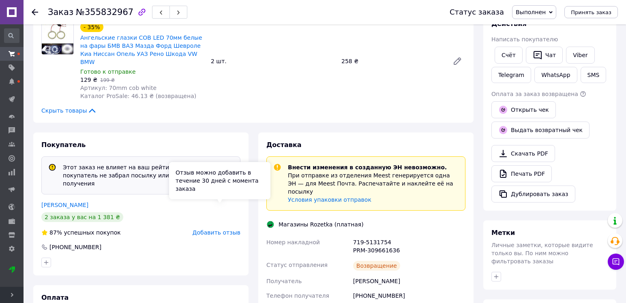
click at [222, 229] on span "Добавить отзыв" at bounding box center [216, 232] width 48 height 6
click at [216, 229] on span "Добавить отзыв" at bounding box center [216, 232] width 48 height 6
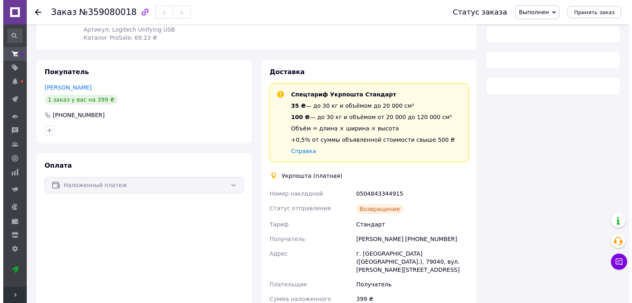
scroll to position [58, 0]
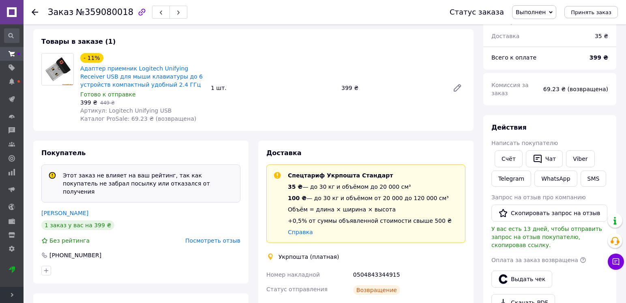
click at [227, 237] on span "Посмотреть отзыв" at bounding box center [212, 240] width 55 height 6
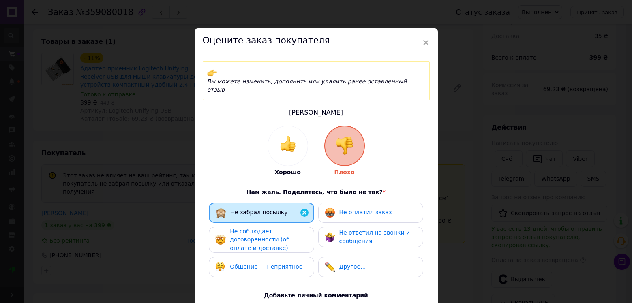
drag, startPoint x: 341, startPoint y: 197, endPoint x: 327, endPoint y: 206, distance: 16.4
click at [340, 209] on span "Не оплатил заказ" at bounding box center [365, 212] width 53 height 6
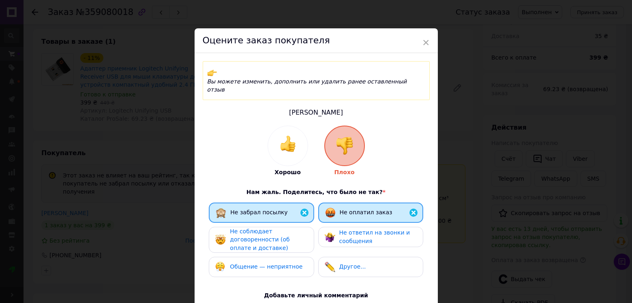
click at [299, 227] on div "Не соблюдает договоренности (об оплате и доставке)" at bounding box center [268, 239] width 77 height 25
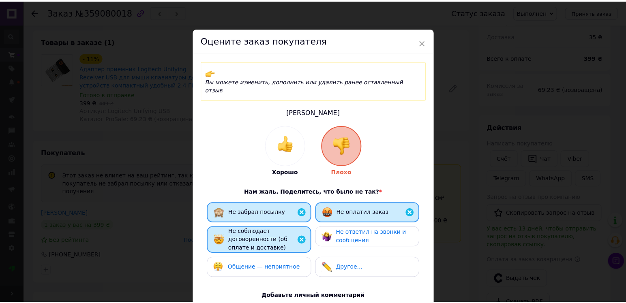
scroll to position [119, 0]
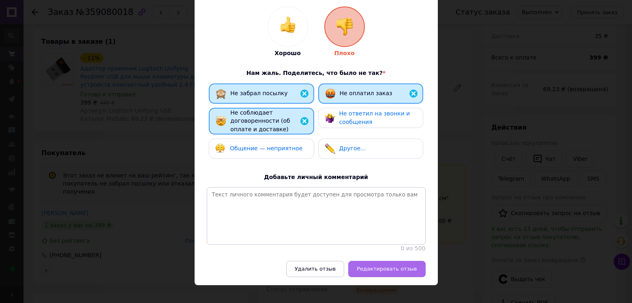
click at [399, 266] on span "Редактировать отзыв" at bounding box center [387, 269] width 60 height 6
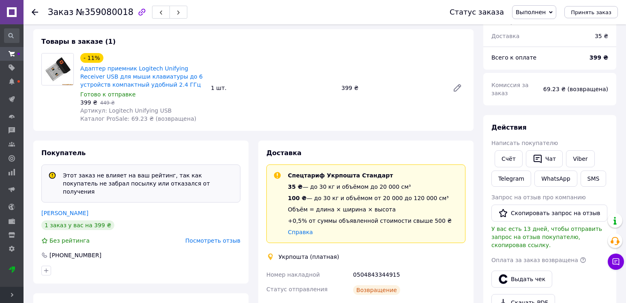
scroll to position [180, 0]
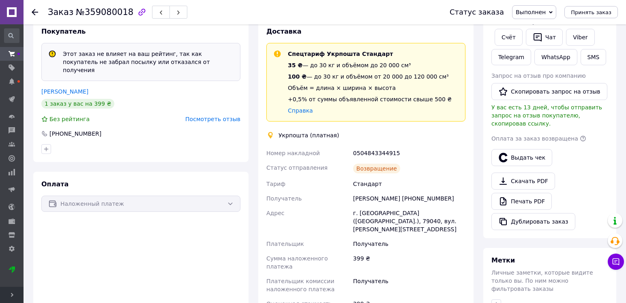
click at [219, 116] on span "Посмотреть отзыв" at bounding box center [212, 119] width 55 height 6
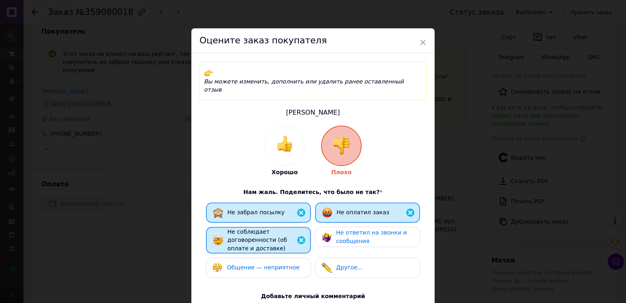
scroll to position [119, 0]
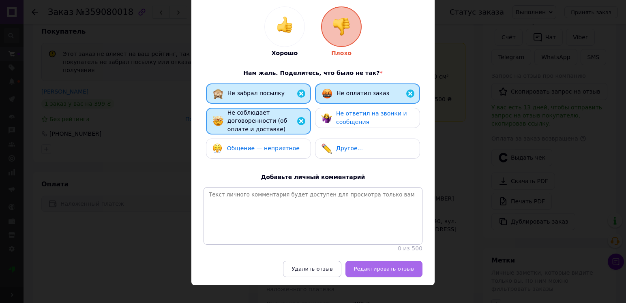
click at [383, 266] on span "Редактировать отзыв" at bounding box center [384, 269] width 60 height 6
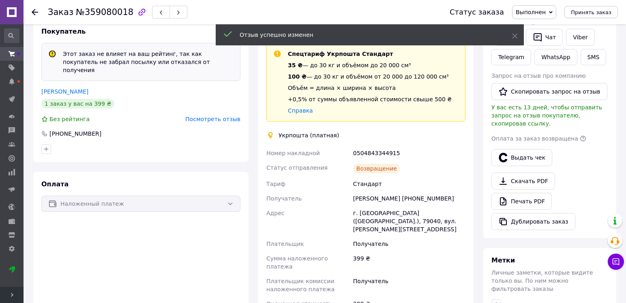
scroll to position [0, 0]
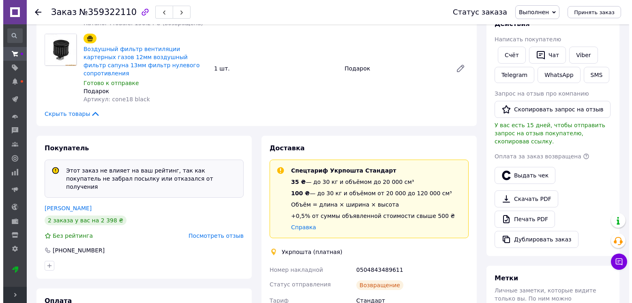
scroll to position [180, 0]
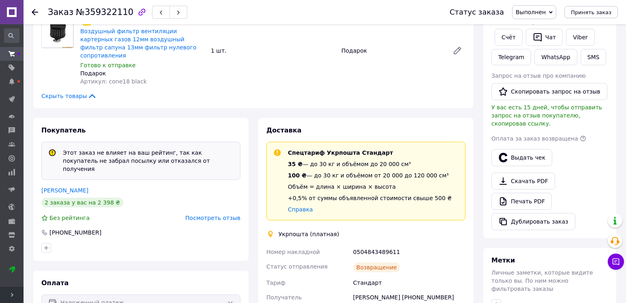
click at [218, 215] on span "Посмотреть отзыв" at bounding box center [212, 218] width 55 height 6
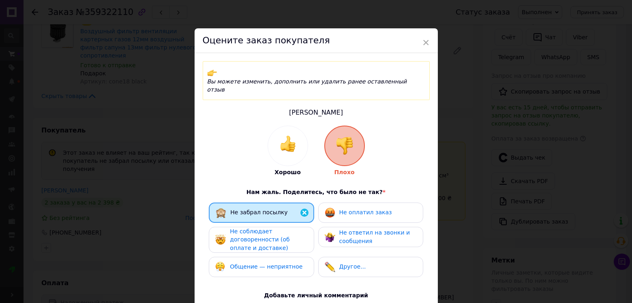
drag, startPoint x: 347, startPoint y: 197, endPoint x: 281, endPoint y: 225, distance: 72.1
click at [342, 209] on span "Не оплатил заказ" at bounding box center [365, 212] width 53 height 6
drag, startPoint x: 281, startPoint y: 225, endPoint x: 292, endPoint y: 223, distance: 11.5
click at [284, 228] on span "Не соблюдает договоренности (об оплате и доставке)" at bounding box center [260, 239] width 60 height 23
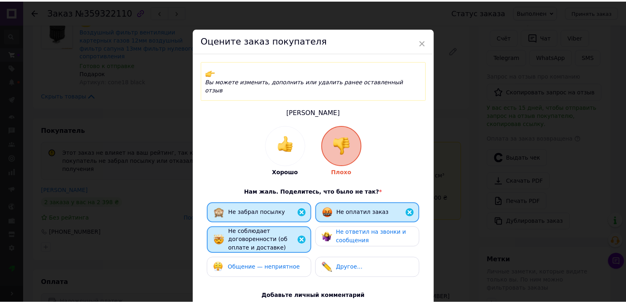
scroll to position [119, 0]
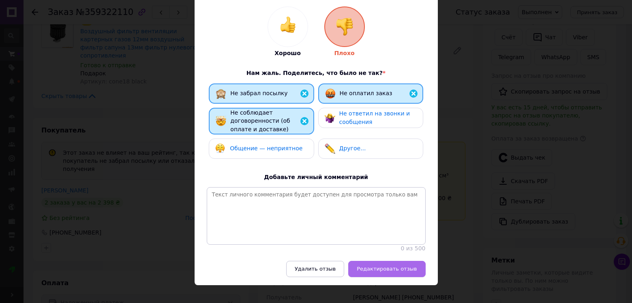
click at [399, 266] on span "Редактировать отзыв" at bounding box center [387, 269] width 60 height 6
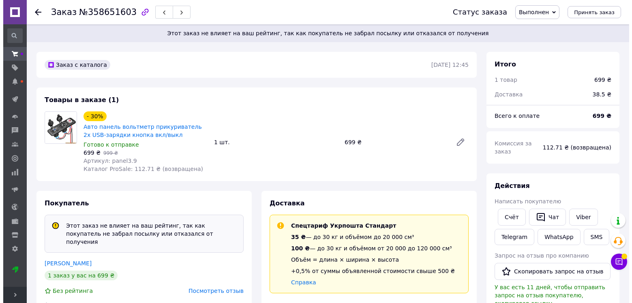
scroll to position [122, 0]
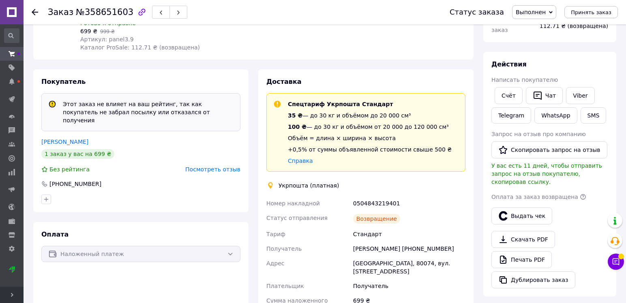
click at [224, 165] on div "Покупатель Этот заказ не влияет на ваш рейтинг, так как покупатель не забрал по…" at bounding box center [140, 140] width 215 height 143
click at [225, 166] on span "Посмотреть отзыв" at bounding box center [212, 169] width 55 height 6
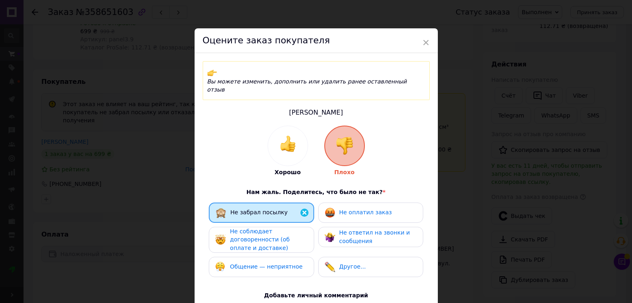
drag, startPoint x: 330, startPoint y: 192, endPoint x: 255, endPoint y: 238, distance: 87.5
click at [329, 207] on img at bounding box center [330, 212] width 11 height 11
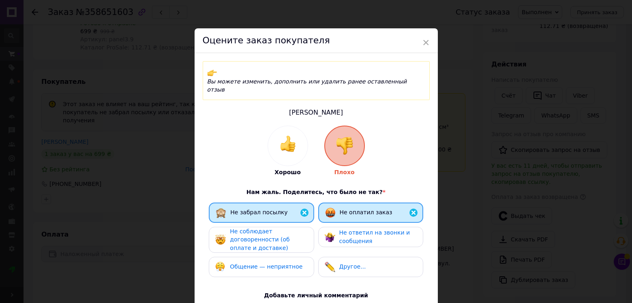
drag, startPoint x: 254, startPoint y: 238, endPoint x: 284, endPoint y: 224, distance: 33.3
click at [256, 237] on div "Не забрал посылку Не оплатил заказ Не соблюдает договоренности (об оплате и дос…" at bounding box center [316, 242] width 219 height 79
click at [294, 227] on div "Не соблюдает договоренности (об оплате и доставке)" at bounding box center [268, 239] width 77 height 25
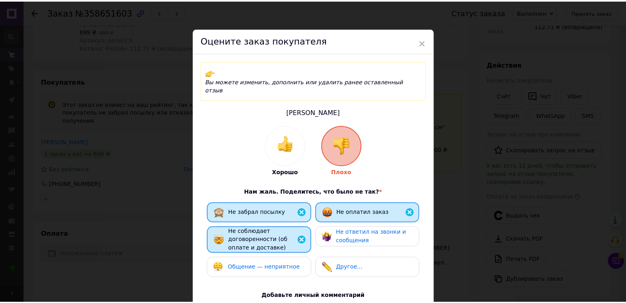
scroll to position [119, 0]
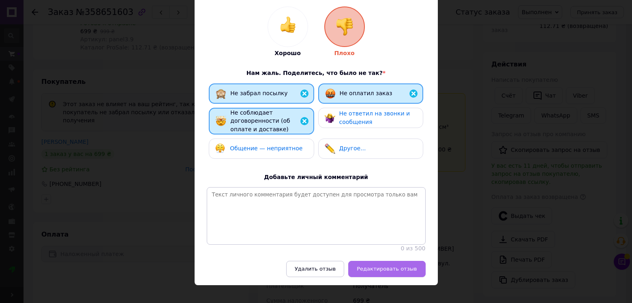
click at [390, 263] on button "Редактировать отзыв" at bounding box center [386, 269] width 77 height 16
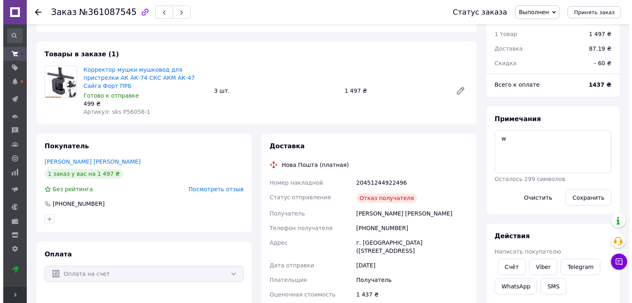
scroll to position [58, 0]
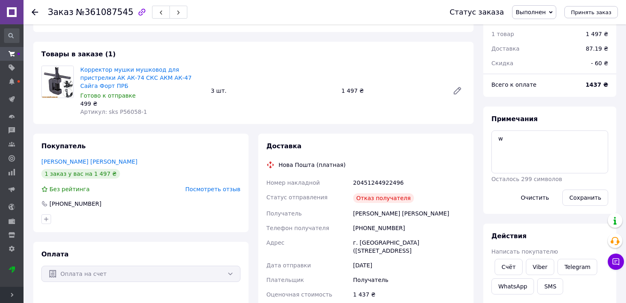
click at [228, 186] on span "Посмотреть отзыв" at bounding box center [212, 189] width 55 height 6
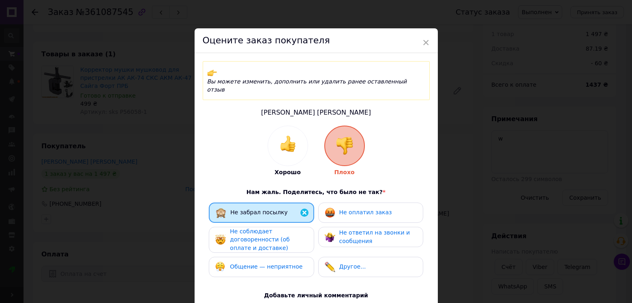
click at [325, 207] on img at bounding box center [330, 212] width 11 height 11
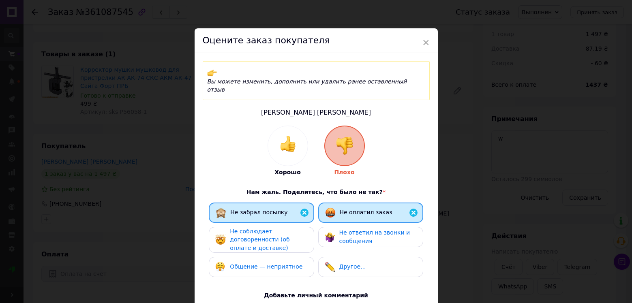
click at [289, 228] on span "Не соблюдает договоренности (об оплате и доставке)" at bounding box center [260, 239] width 60 height 23
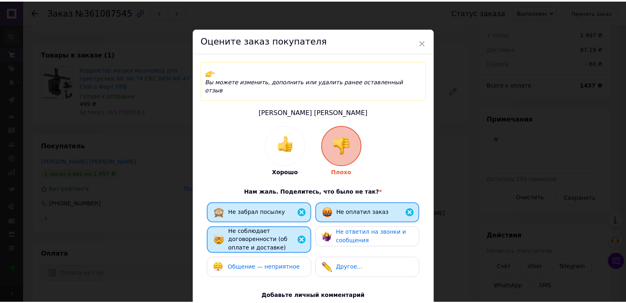
scroll to position [119, 0]
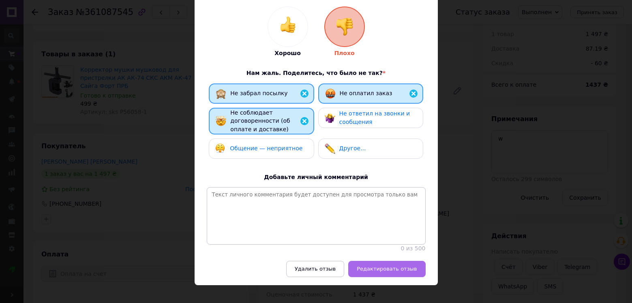
click at [398, 263] on button "Редактировать отзыв" at bounding box center [386, 269] width 77 height 16
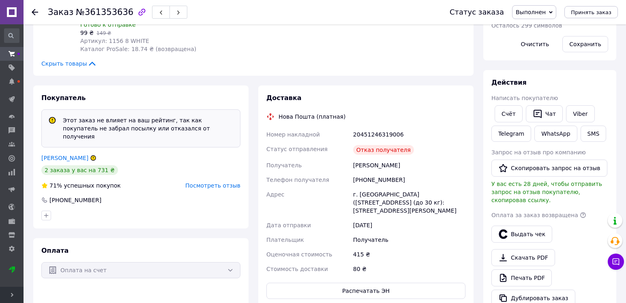
scroll to position [139, 0]
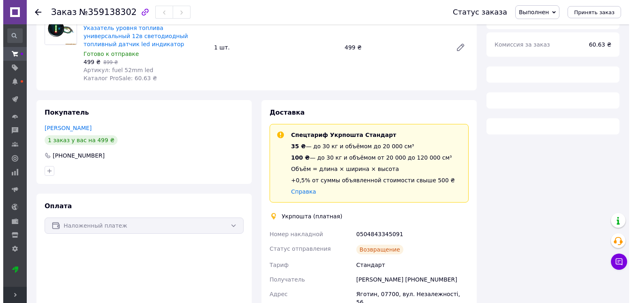
scroll to position [99, 0]
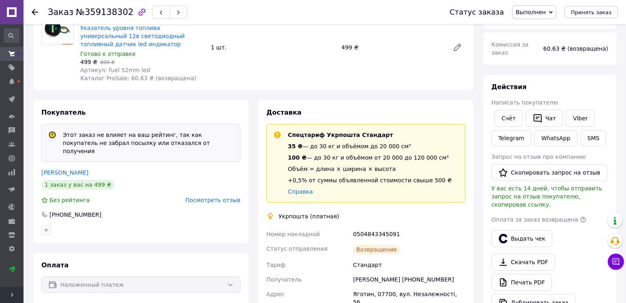
click at [221, 197] on span "Посмотреть отзыв" at bounding box center [212, 200] width 55 height 6
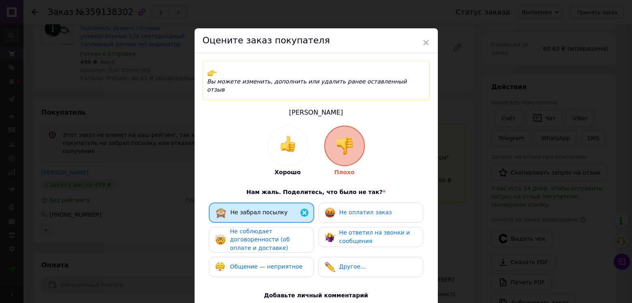
drag, startPoint x: 338, startPoint y: 191, endPoint x: 324, endPoint y: 205, distance: 19.5
click at [336, 203] on div "Не оплатил заказ" at bounding box center [370, 213] width 105 height 20
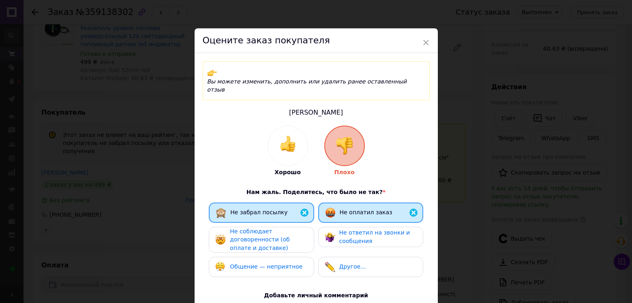
click at [303, 227] on div "Не соблюдает договоренности (об оплате и доставке)" at bounding box center [268, 239] width 77 height 25
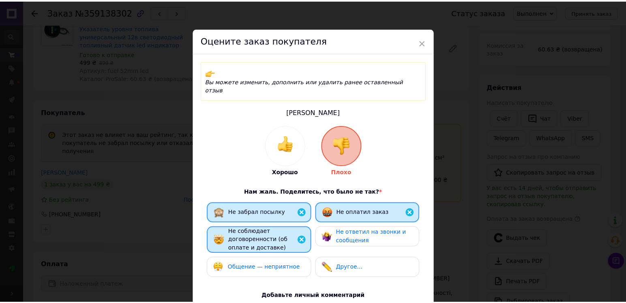
scroll to position [119, 0]
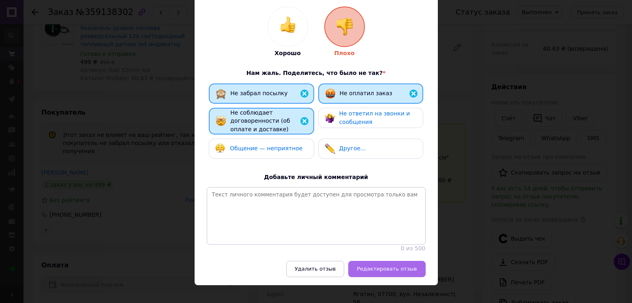
click at [396, 264] on button "Редактировать отзыв" at bounding box center [386, 269] width 77 height 16
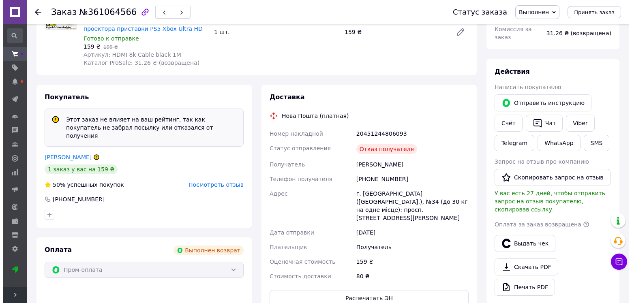
scroll to position [44, 0]
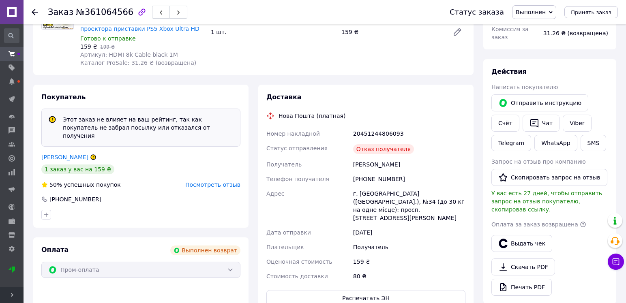
click at [222, 182] on span "Посмотреть отзыв" at bounding box center [212, 185] width 55 height 6
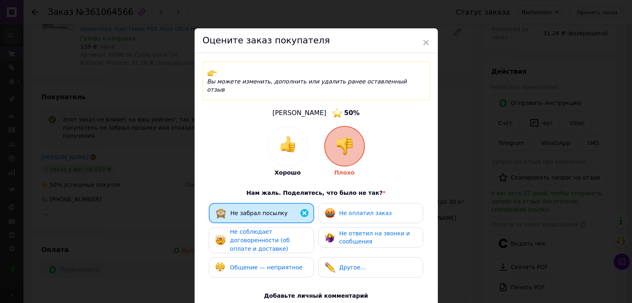
drag, startPoint x: 291, startPoint y: 220, endPoint x: 331, endPoint y: 220, distance: 39.3
click at [289, 229] on span "Не соблюдает договоренности (об оплате и доставке)" at bounding box center [260, 240] width 60 height 23
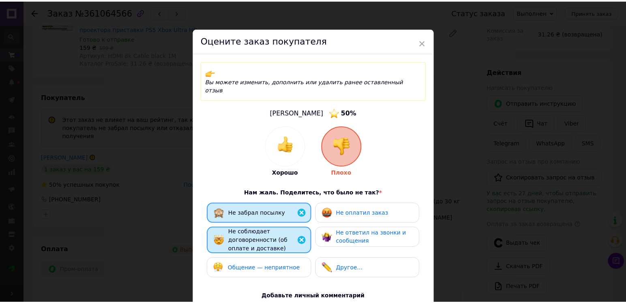
scroll to position [120, 0]
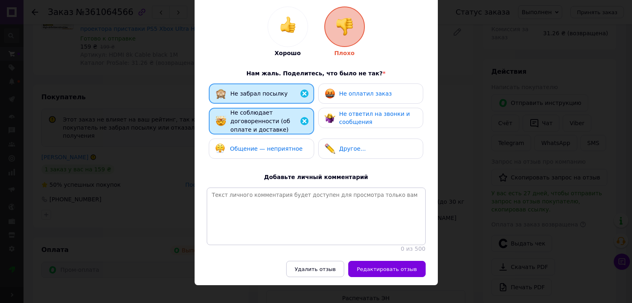
click at [339, 90] on span "Не оплатил заказ" at bounding box center [365, 93] width 53 height 6
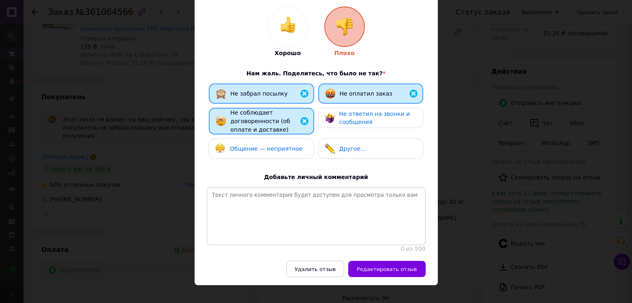
click at [413, 247] on div "Вы можете изменить, дополнить или удалить ранее оставленный отзыв Осипов Алексе…" at bounding box center [316, 97] width 243 height 327
click at [402, 266] on span "Редактировать отзыв" at bounding box center [387, 269] width 60 height 6
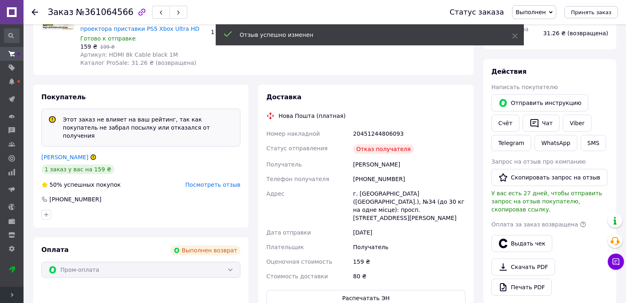
scroll to position [0, 0]
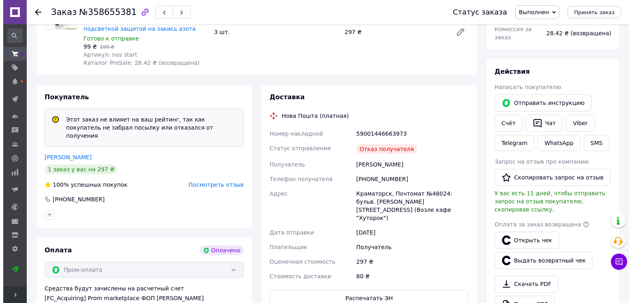
scroll to position [28, 0]
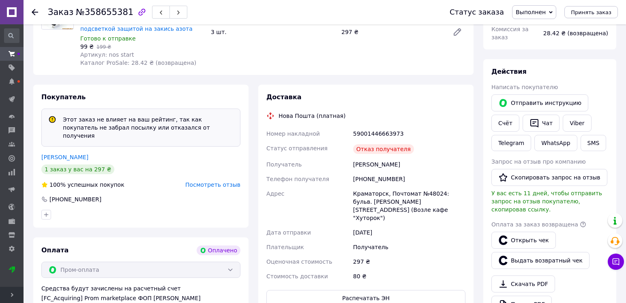
click at [225, 182] on span "Посмотреть отзыв" at bounding box center [212, 185] width 55 height 6
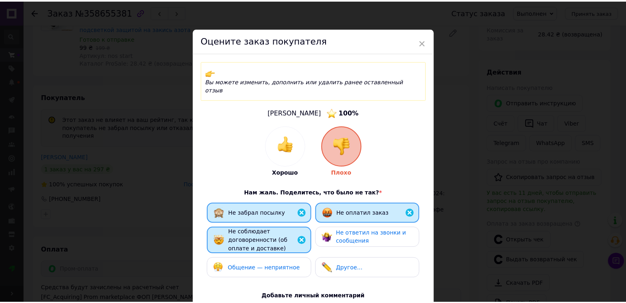
scroll to position [120, 0]
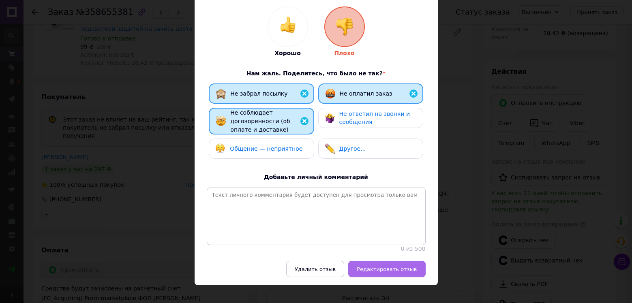
click at [399, 266] on span "Редактировать отзыв" at bounding box center [387, 269] width 60 height 6
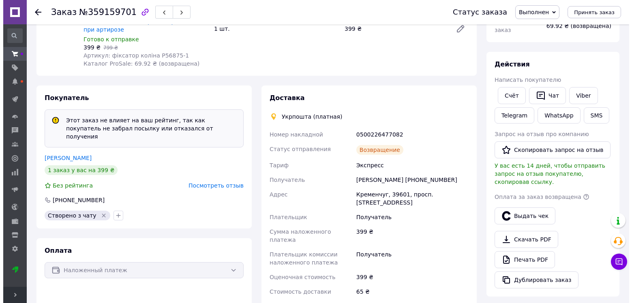
scroll to position [162, 0]
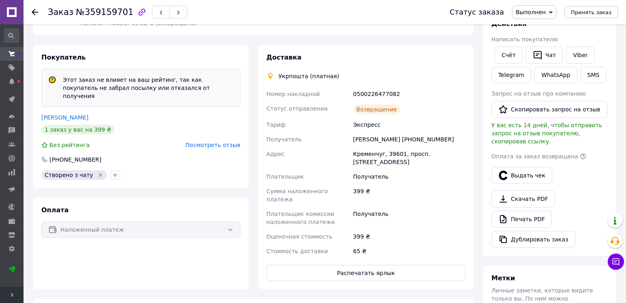
click at [220, 142] on span "Посмотреть отзыв" at bounding box center [212, 145] width 55 height 6
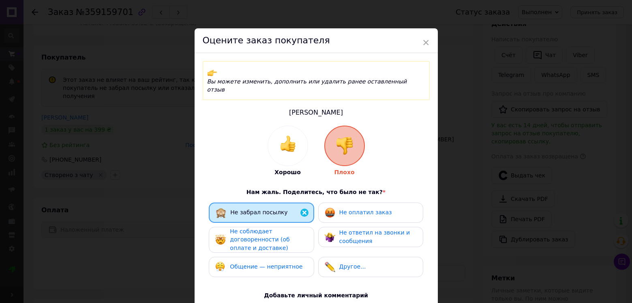
drag, startPoint x: 343, startPoint y: 193, endPoint x: 292, endPoint y: 215, distance: 55.5
click at [339, 209] on span "Не оплатил заказ" at bounding box center [365, 212] width 53 height 6
click at [292, 227] on div "Не соблюдает договоренности (об оплате и доставке)" at bounding box center [268, 239] width 77 height 25
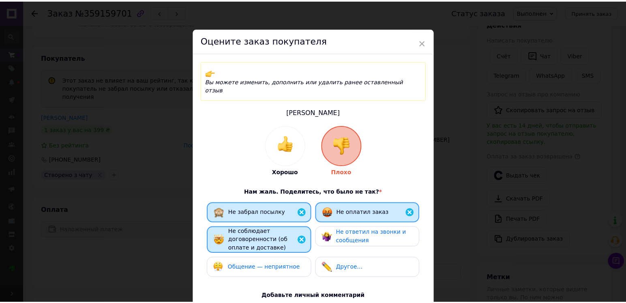
scroll to position [119, 0]
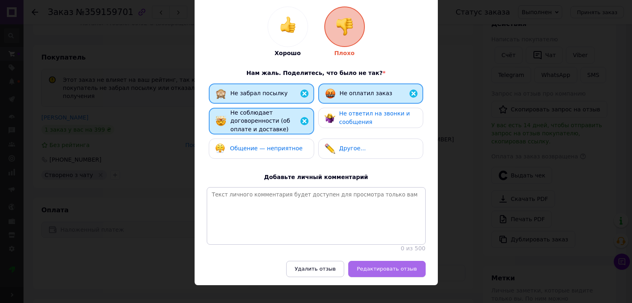
click at [389, 266] on span "Редактировать отзыв" at bounding box center [387, 269] width 60 height 6
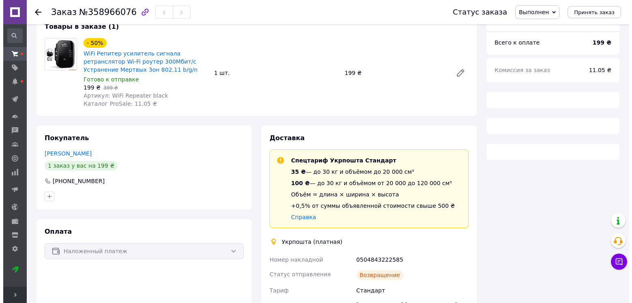
scroll to position [73, 0]
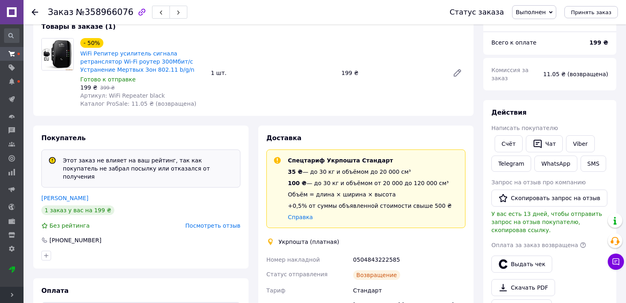
click at [225, 222] on span "Посмотреть отзыв" at bounding box center [212, 225] width 55 height 6
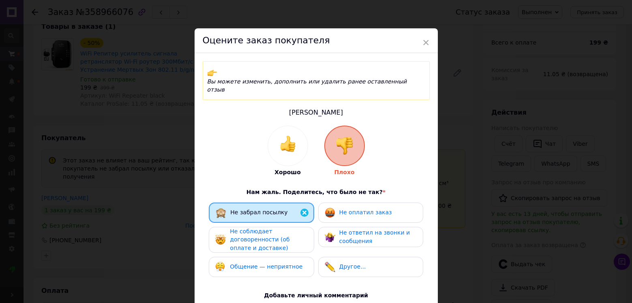
click at [348, 209] on span "Не оплатил заказ" at bounding box center [365, 212] width 53 height 6
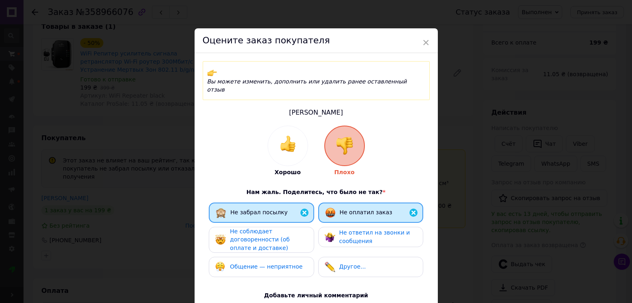
click at [286, 227] on div "Не соблюдает договоренности (об оплате и доставке)" at bounding box center [268, 239] width 77 height 25
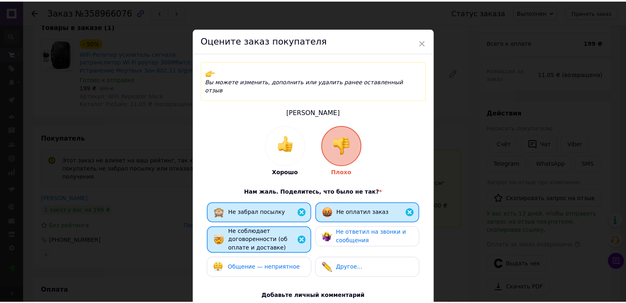
scroll to position [119, 0]
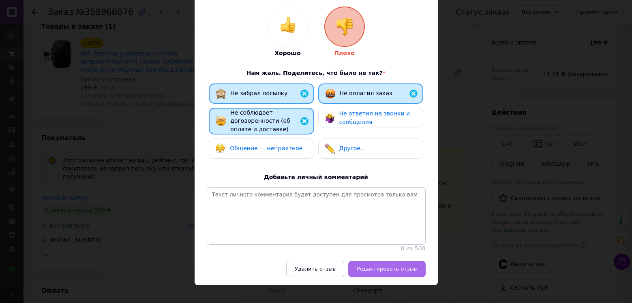
click at [393, 266] on button "Редактировать отзыв" at bounding box center [386, 269] width 77 height 16
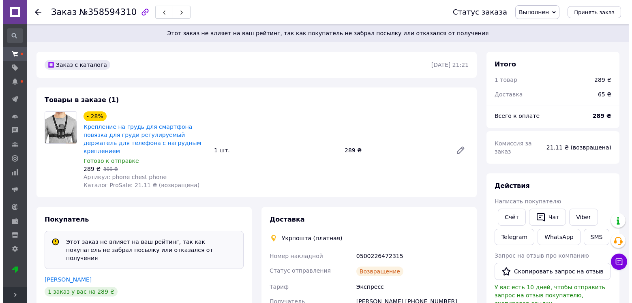
scroll to position [81, 0]
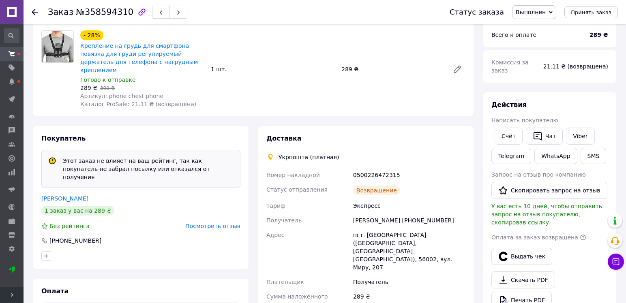
click at [229, 223] on span "Посмотреть отзыв" at bounding box center [212, 226] width 55 height 6
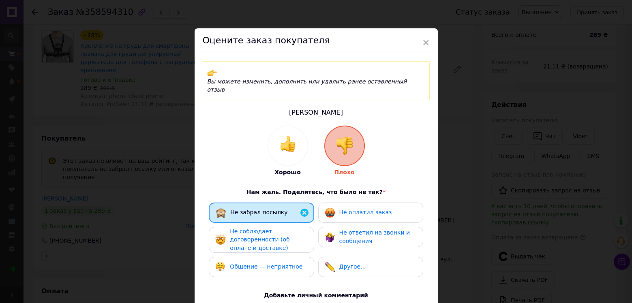
drag, startPoint x: 338, startPoint y: 194, endPoint x: 301, endPoint y: 223, distance: 46.1
click at [337, 207] on div "Не оплатил заказ" at bounding box center [358, 212] width 67 height 11
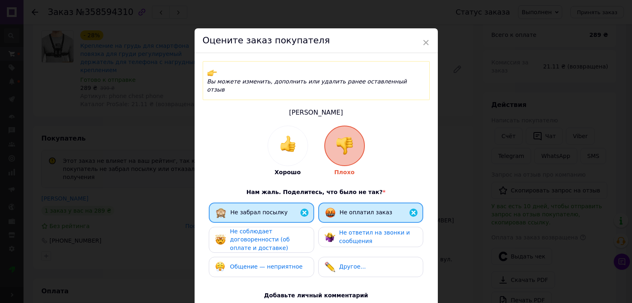
click at [289, 228] on span "Не соблюдает договоренности (об оплате и доставке)" at bounding box center [260, 239] width 60 height 23
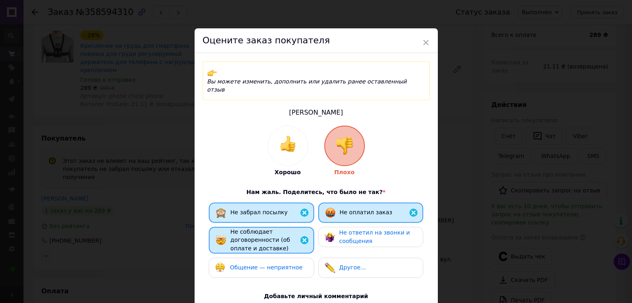
scroll to position [119, 0]
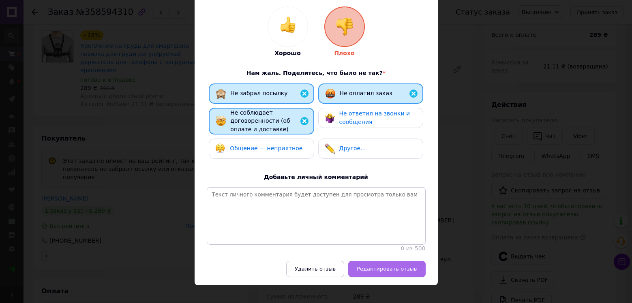
click at [368, 250] on div "Вы можете изменить, дополнить или удалить ранее оставленный отзыв [PERSON_NAME]…" at bounding box center [316, 97] width 243 height 327
click at [372, 261] on button "Редактировать отзыв" at bounding box center [386, 269] width 77 height 16
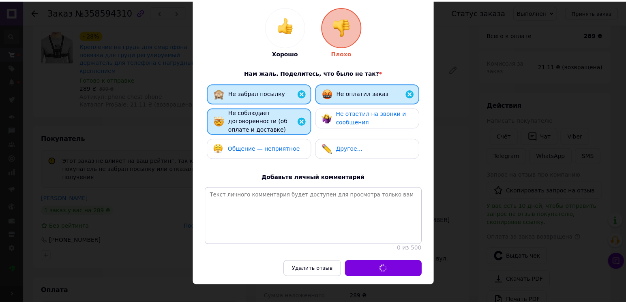
scroll to position [38, 0]
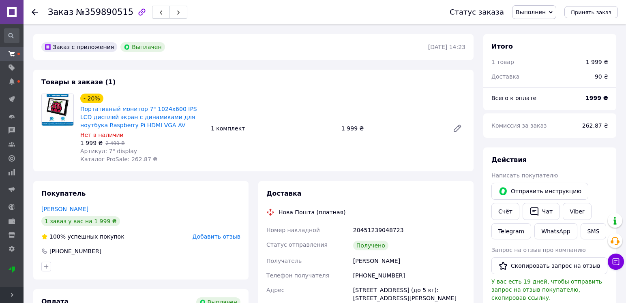
scroll to position [58, 0]
drag, startPoint x: 105, startPoint y: 149, endPoint x: 145, endPoint y: 149, distance: 40.5
click at [145, 149] on div "Артикул: 7" display" at bounding box center [142, 151] width 124 height 8
copy span "7" display"
click at [100, 14] on span "№359890515" at bounding box center [105, 12] width 58 height 10
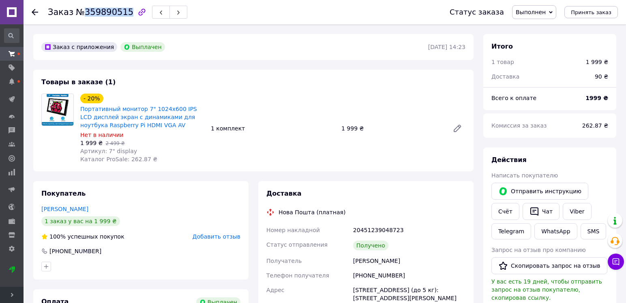
click at [100, 14] on span "№359890515" at bounding box center [105, 12] width 58 height 10
copy span "359890515"
